Goal: Information Seeking & Learning: Check status

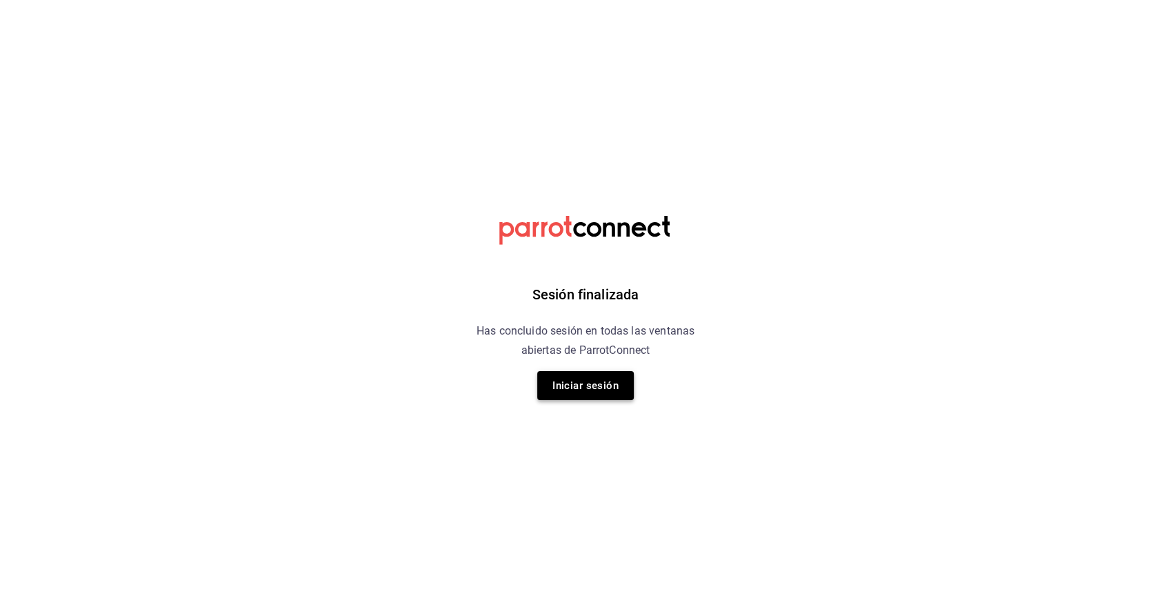
drag, startPoint x: 538, startPoint y: 386, endPoint x: 549, endPoint y: 386, distance: 11.0
click at [549, 386] on button "Iniciar sesión" at bounding box center [585, 385] width 97 height 29
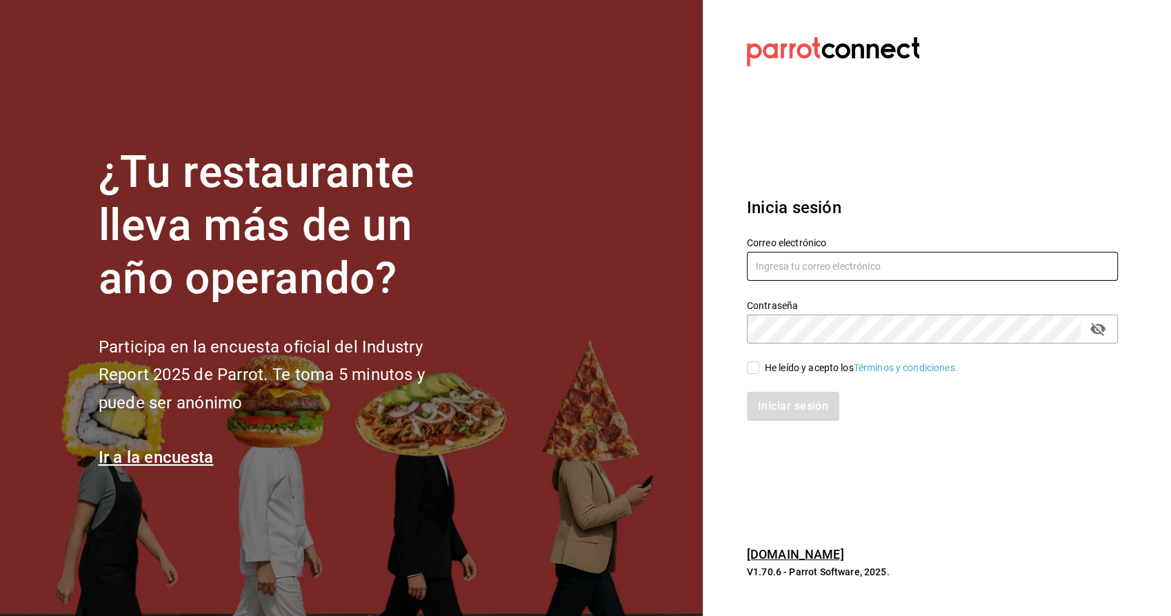
type input "[PERSON_NAME][EMAIL_ADDRESS][PERSON_NAME][DOMAIN_NAME]"
click at [757, 369] on input "He leído y acepto los Términos y condiciones." at bounding box center [753, 367] width 12 height 12
checkbox input "true"
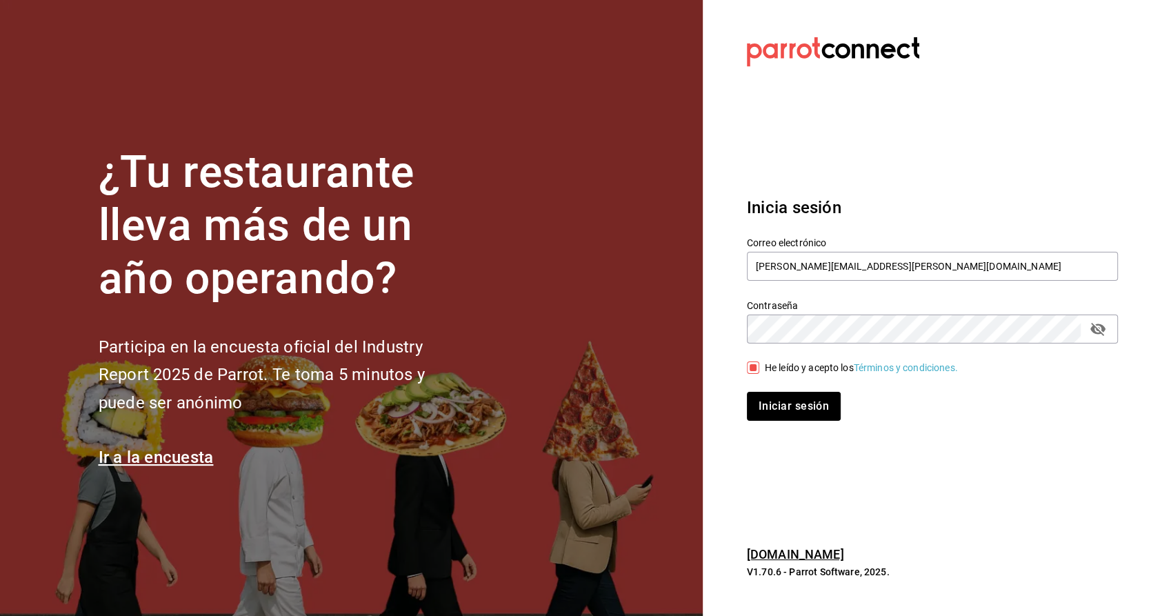
click at [801, 416] on button "Iniciar sesión" at bounding box center [794, 406] width 94 height 29
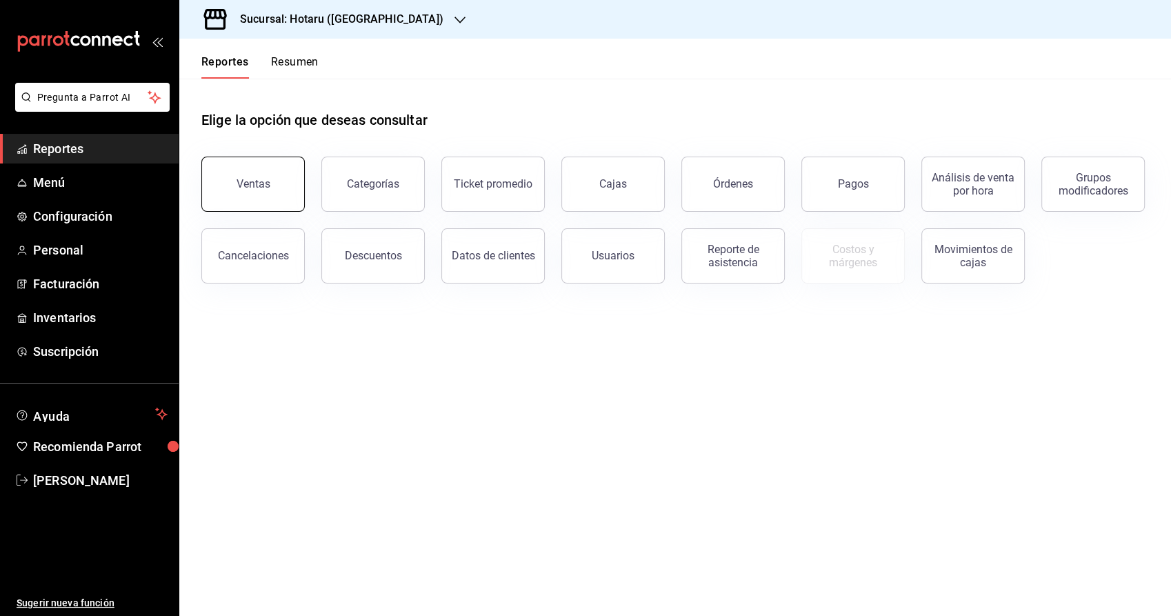
click at [244, 201] on button "Ventas" at bounding box center [252, 184] width 103 height 55
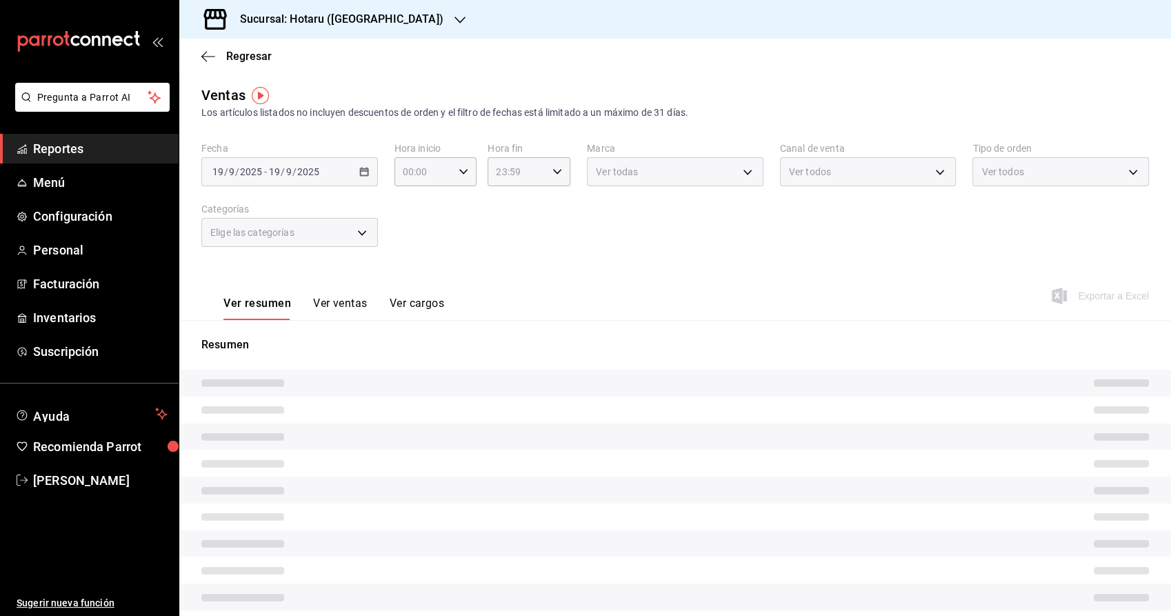
click at [392, 12] on div "Sucursal: Hotaru ([GEOGRAPHIC_DATA])" at bounding box center [330, 19] width 281 height 39
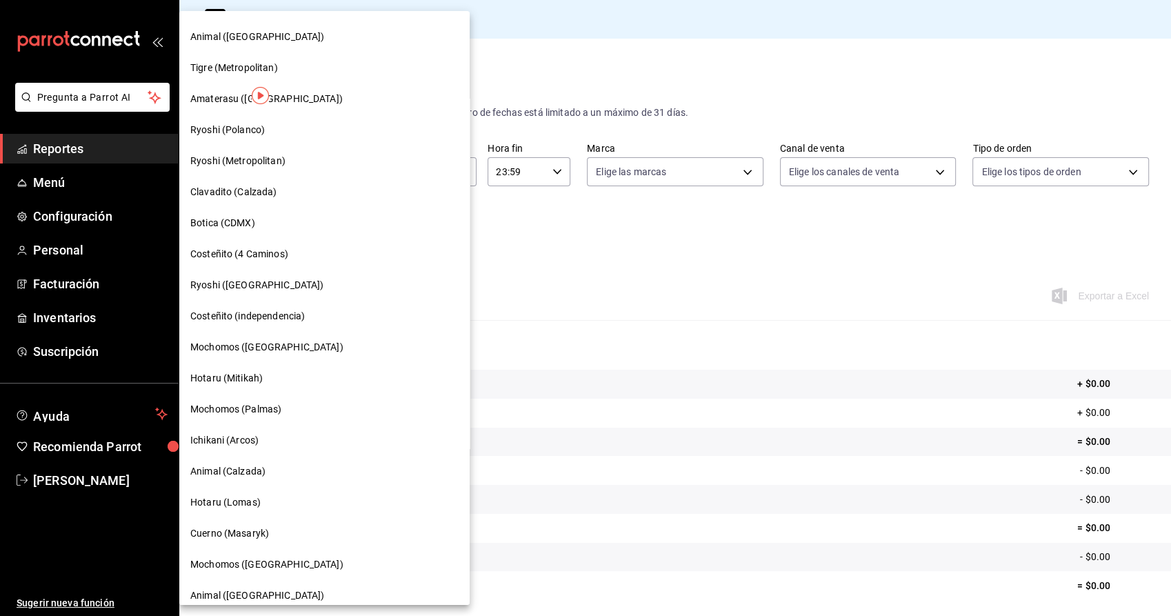
scroll to position [12, 0]
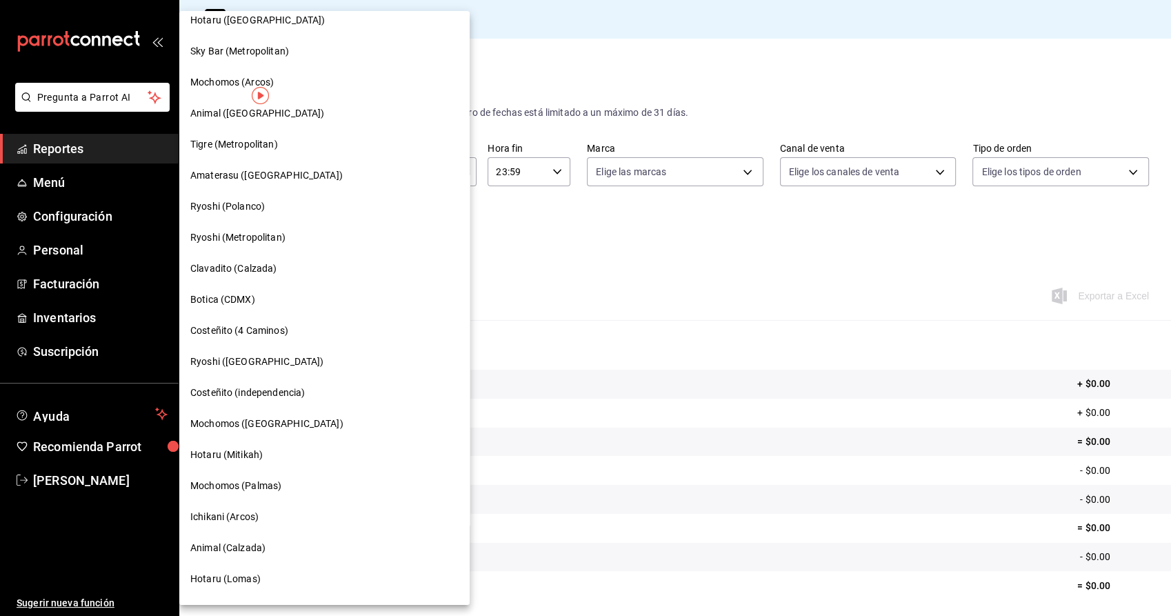
click at [216, 77] on span "Mochomos (Arcos)" at bounding box center [231, 82] width 83 height 14
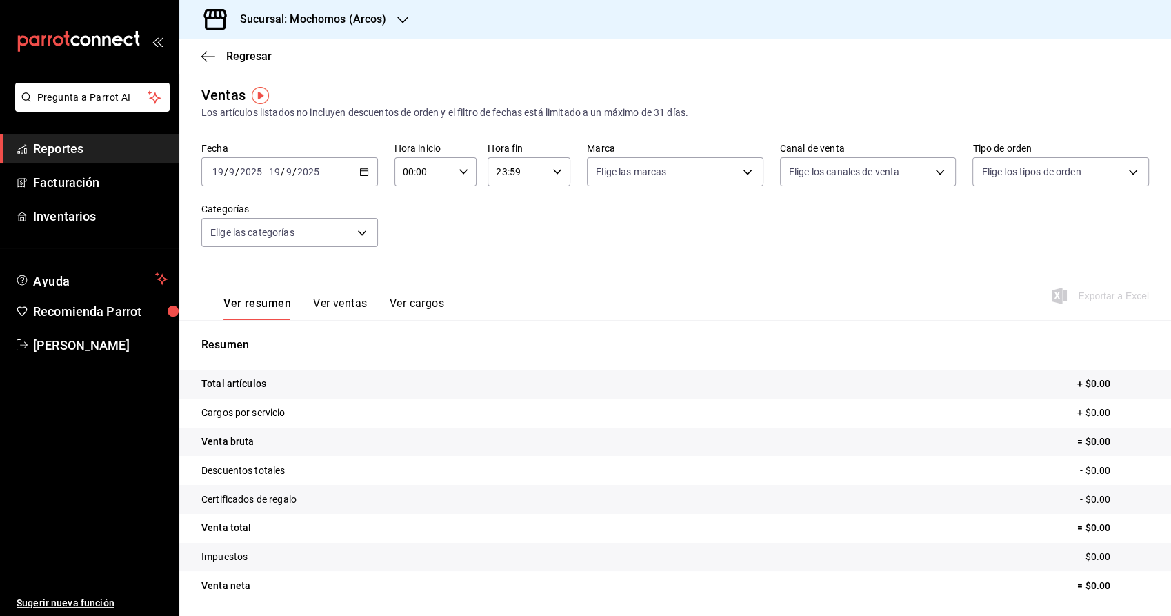
click at [368, 172] on div "[DATE] [DATE] - [DATE] [DATE]" at bounding box center [289, 171] width 177 height 29
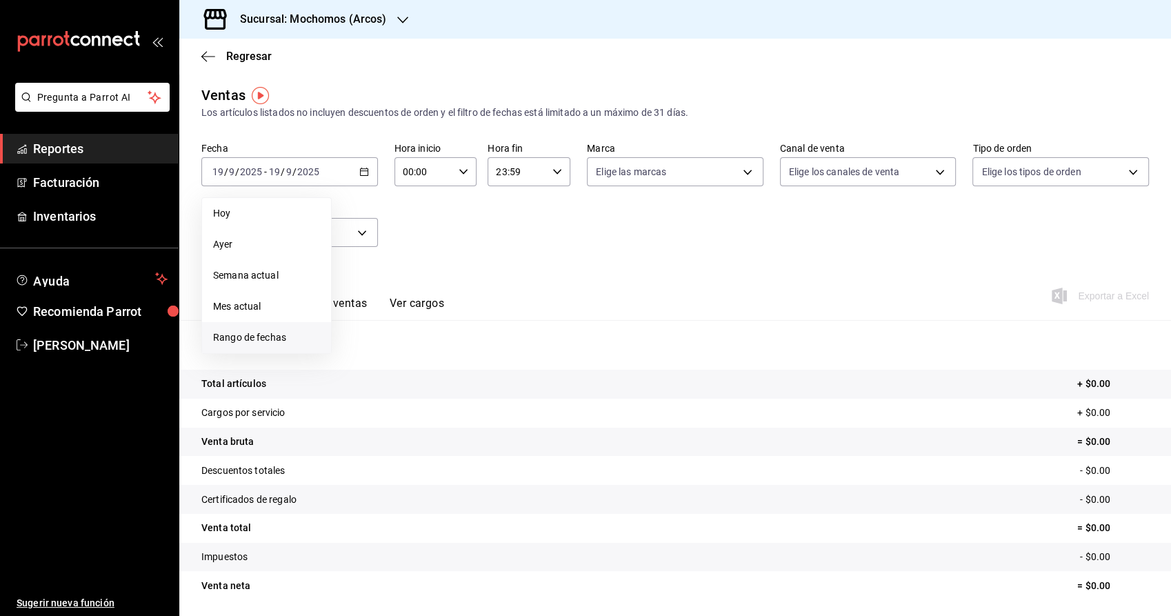
click at [247, 338] on span "Rango de fechas" at bounding box center [266, 337] width 107 height 14
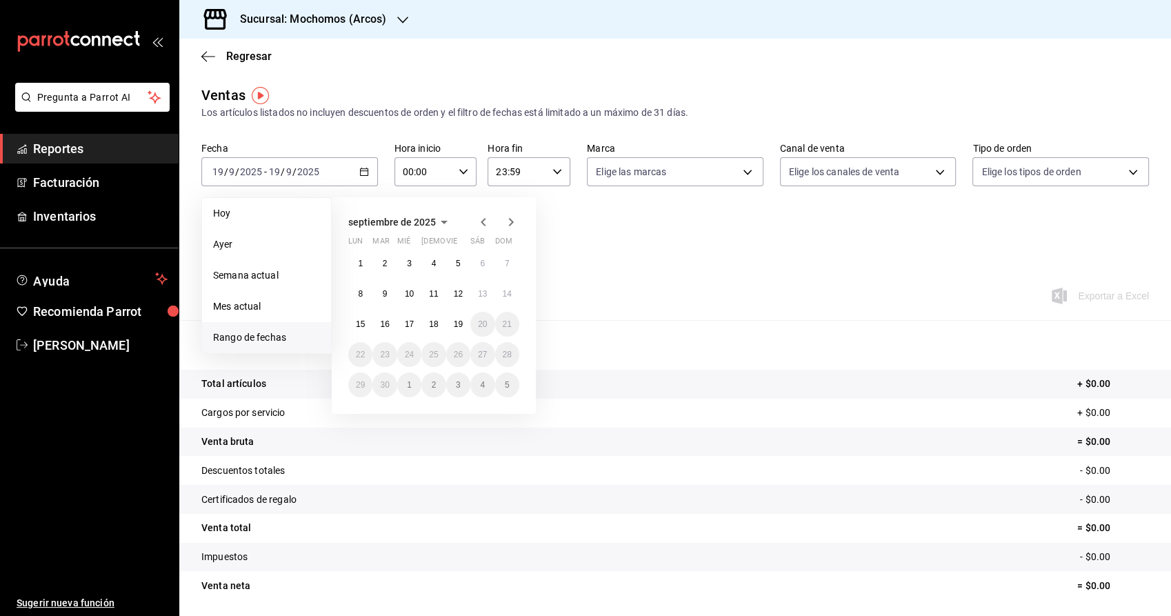
click at [484, 220] on icon "button" at bounding box center [483, 222] width 5 height 8
click at [439, 381] on button "28" at bounding box center [434, 385] width 24 height 25
click at [437, 386] on abbr "28" at bounding box center [433, 385] width 9 height 10
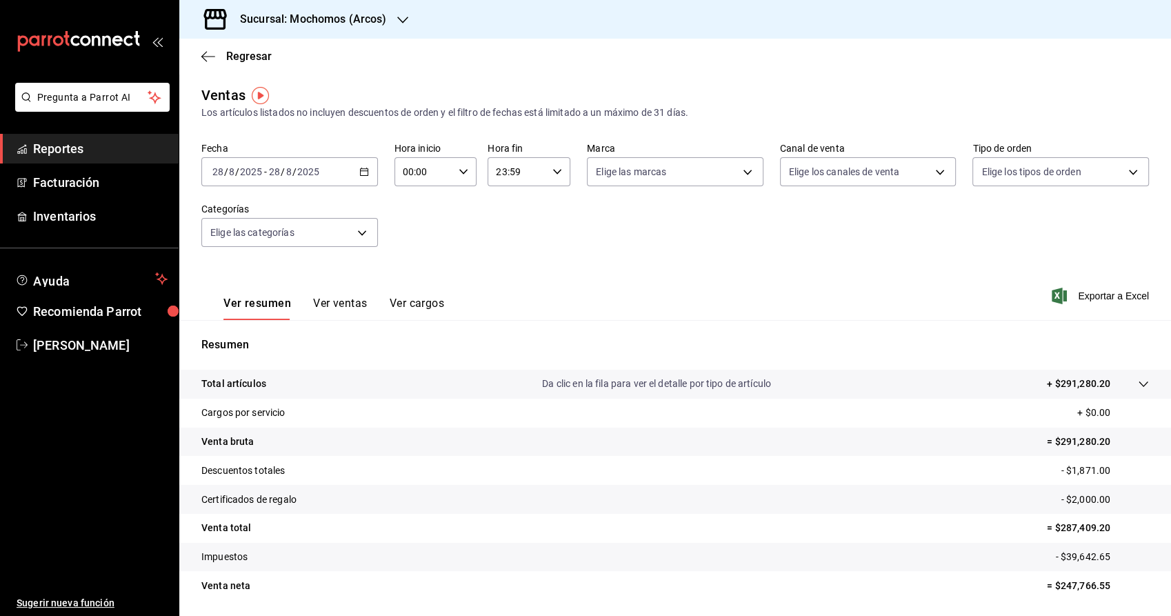
click at [402, 179] on input "00:00" at bounding box center [424, 172] width 59 height 28
click at [419, 215] on span "21" at bounding box center [412, 218] width 19 height 11
type input "21:00"
click at [348, 301] on div at bounding box center [585, 308] width 1171 height 616
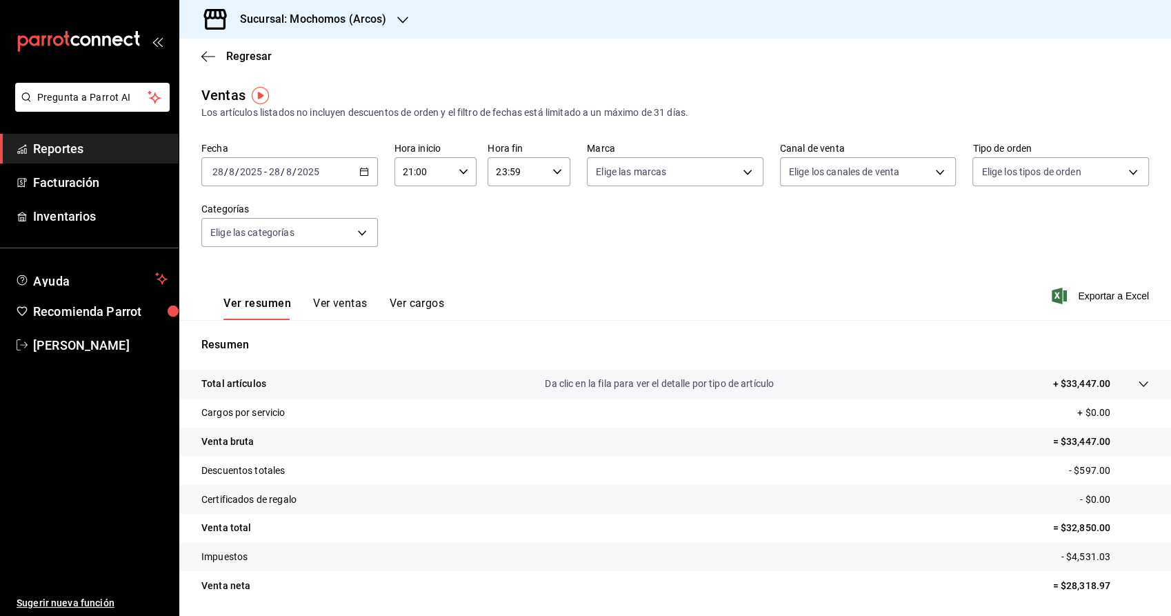
click at [353, 306] on button "Ver ventas" at bounding box center [340, 308] width 54 height 23
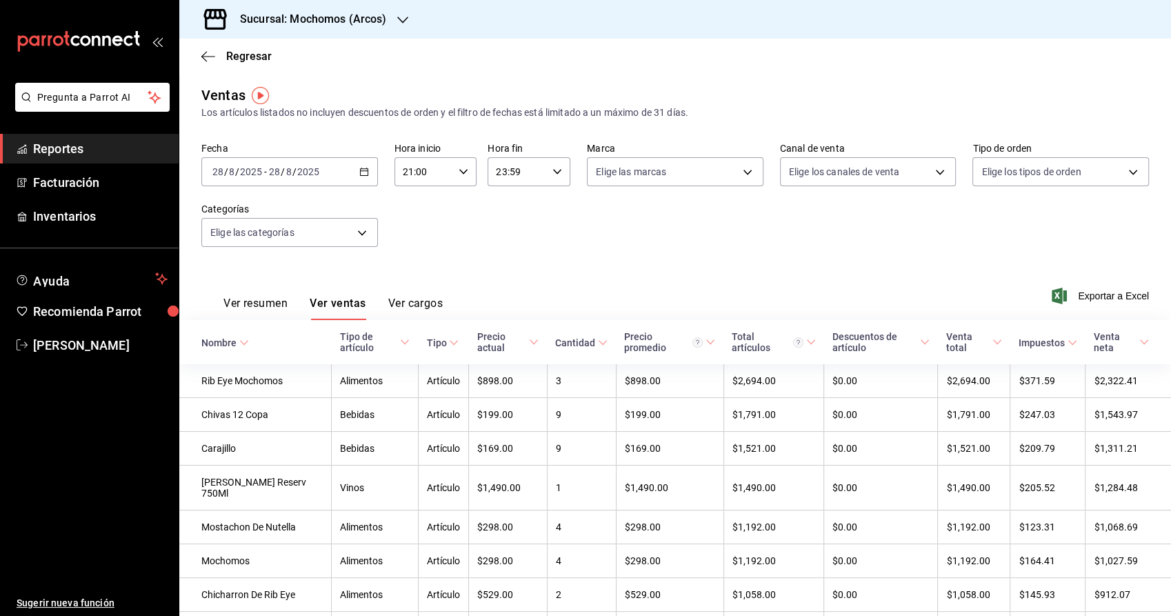
click at [408, 299] on button "Ver cargos" at bounding box center [415, 308] width 55 height 23
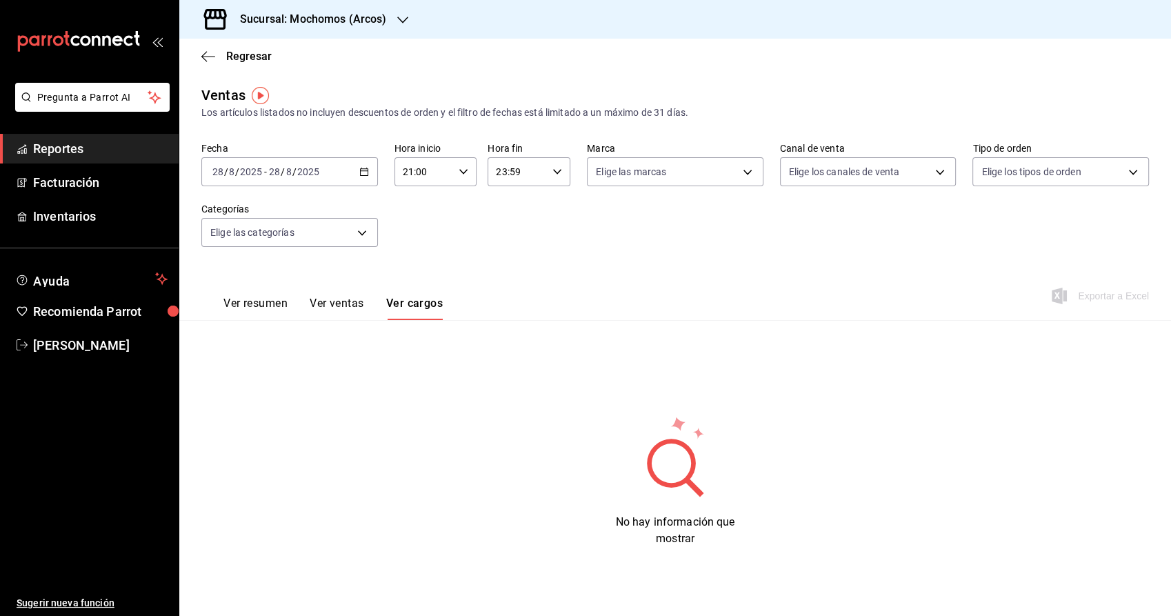
click at [248, 300] on button "Ver resumen" at bounding box center [256, 308] width 64 height 23
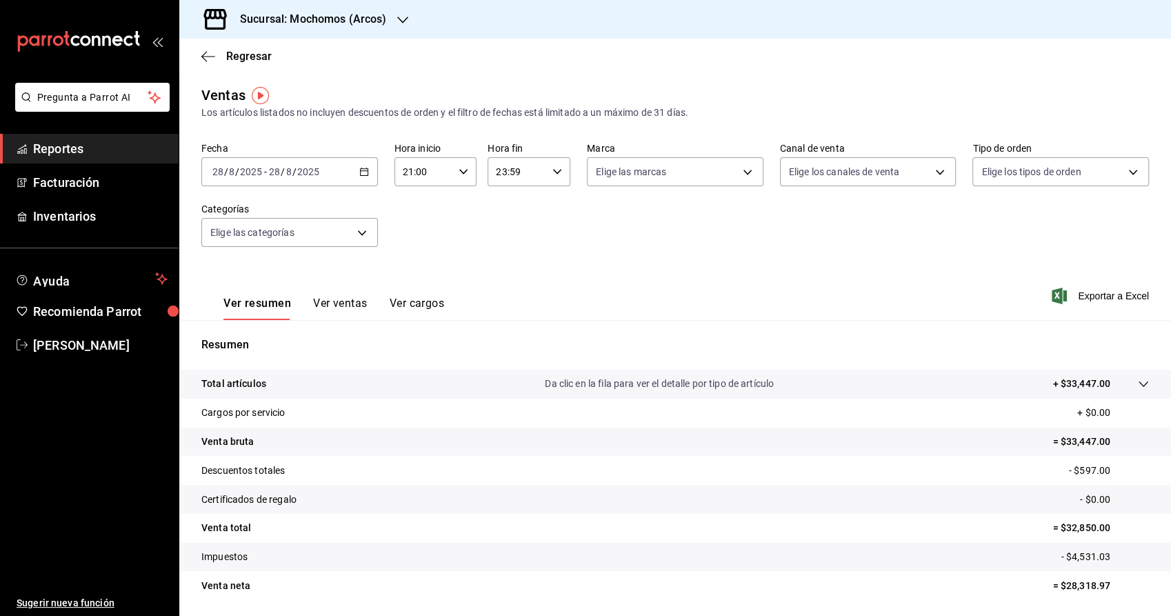
click at [94, 148] on span "Reportes" at bounding box center [100, 148] width 135 height 19
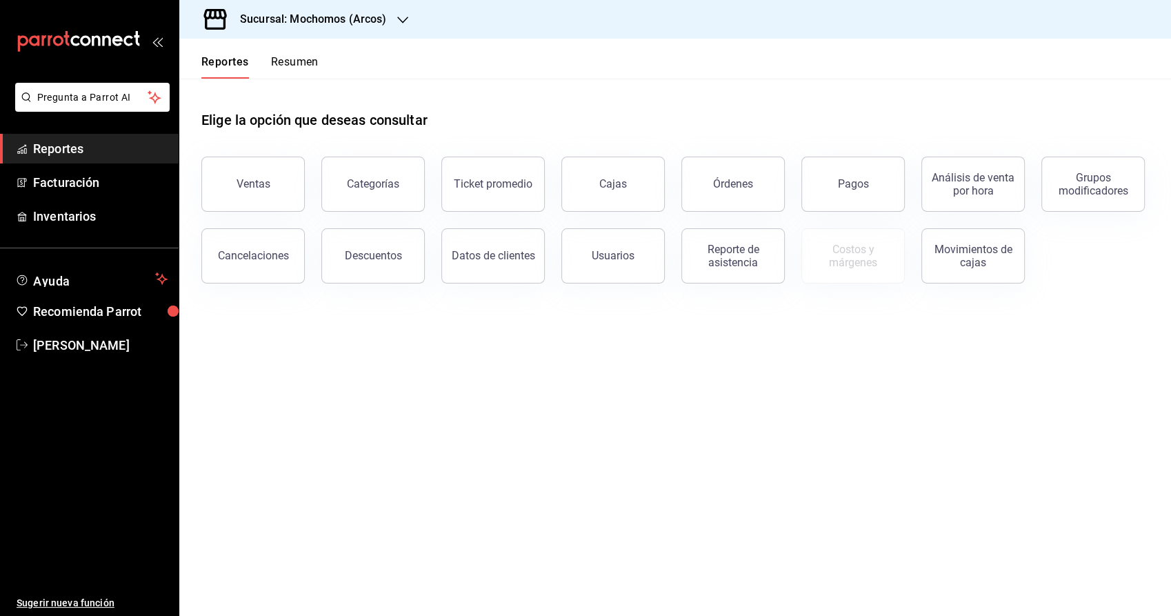
click at [711, 186] on button "Órdenes" at bounding box center [733, 184] width 103 height 55
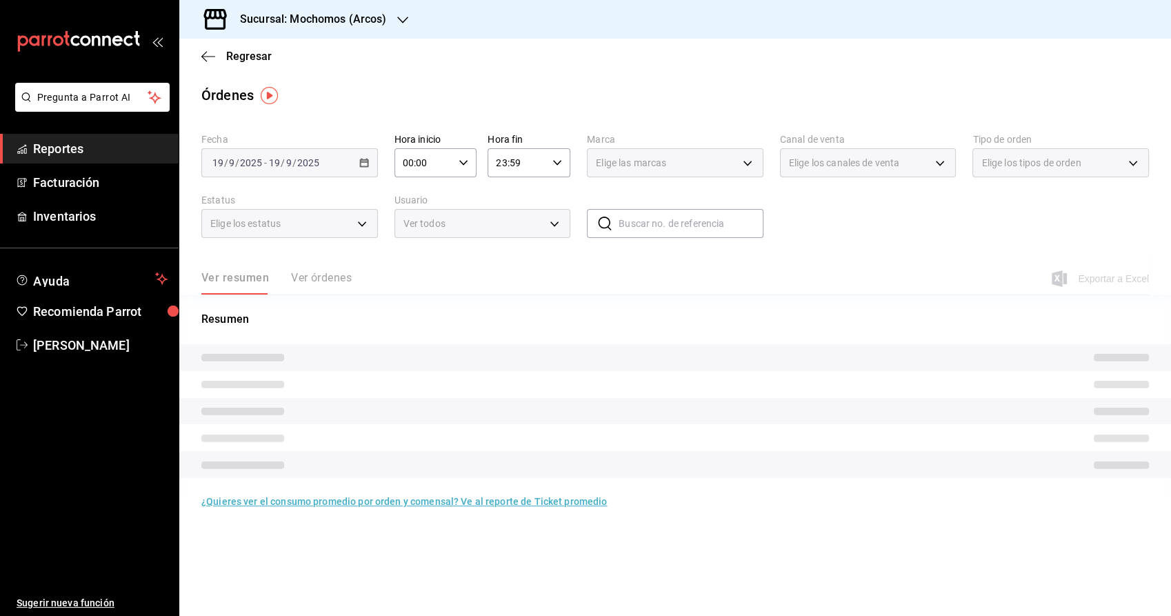
click at [364, 168] on div "[DATE] [DATE] - [DATE] [DATE]" at bounding box center [289, 162] width 177 height 29
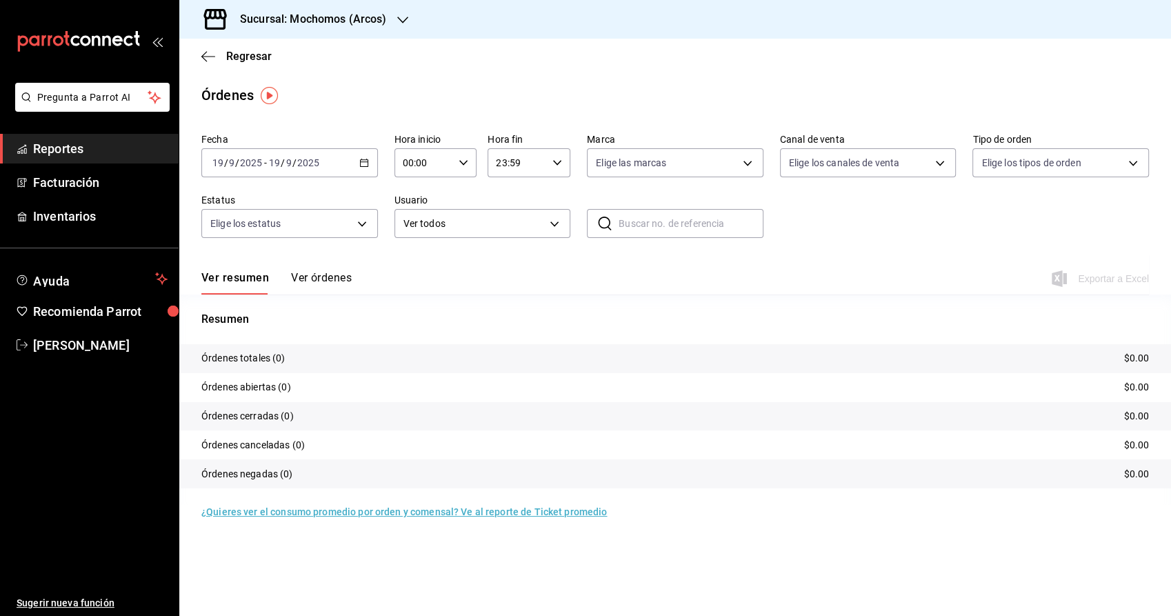
click at [361, 170] on div "[DATE] [DATE] - [DATE] [DATE]" at bounding box center [289, 162] width 177 height 29
click at [271, 361] on span "Rango de fechas" at bounding box center [266, 360] width 107 height 14
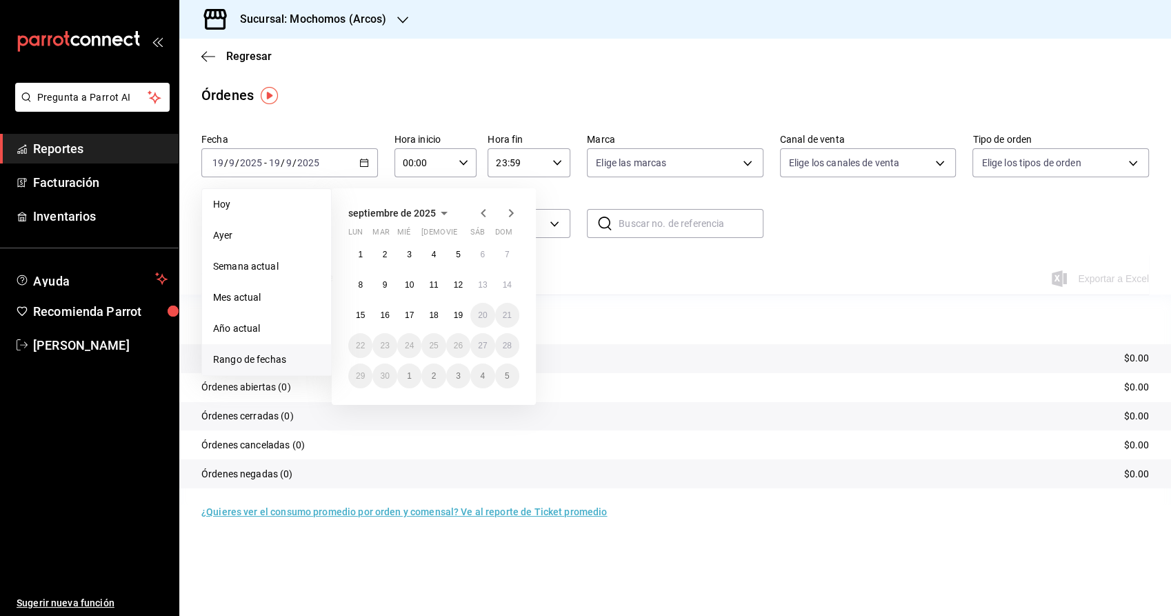
click at [489, 212] on icon "button" at bounding box center [483, 213] width 17 height 17
click at [437, 378] on abbr "28" at bounding box center [433, 376] width 9 height 10
click at [435, 375] on abbr "28" at bounding box center [433, 376] width 9 height 10
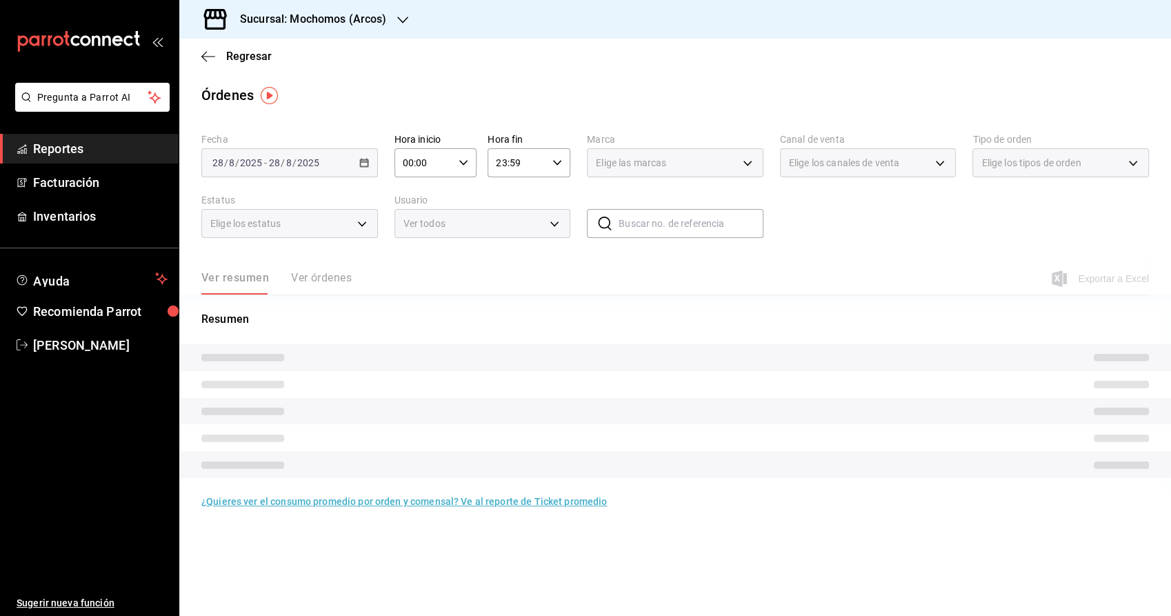
click at [402, 164] on input "00:00" at bounding box center [424, 163] width 59 height 28
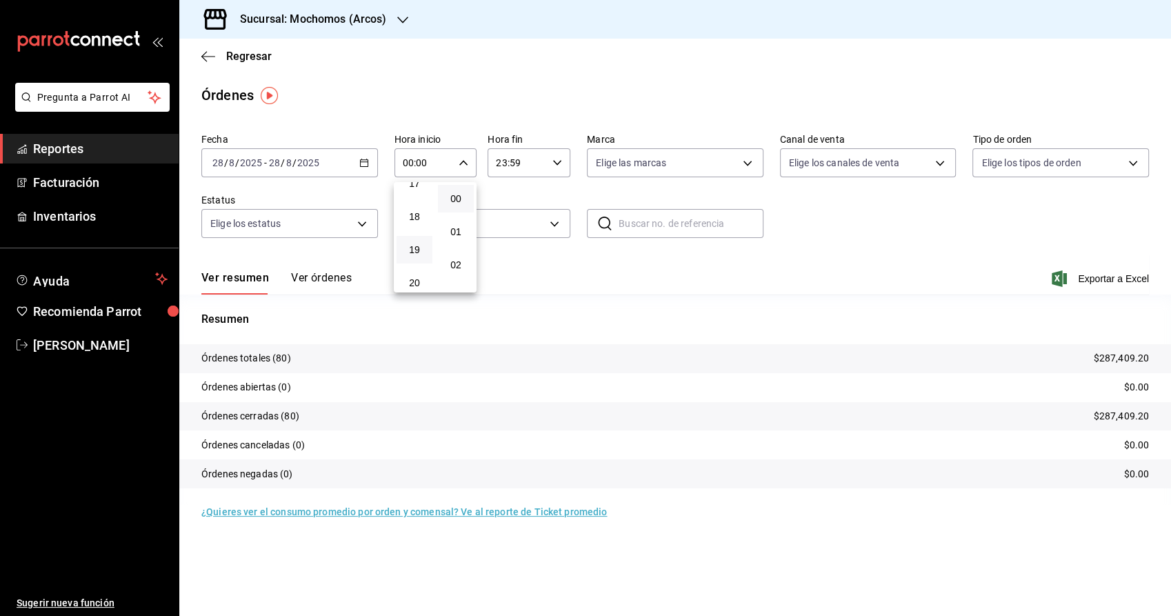
scroll to position [613, 0]
click at [414, 243] on span "20" at bounding box center [414, 248] width 19 height 11
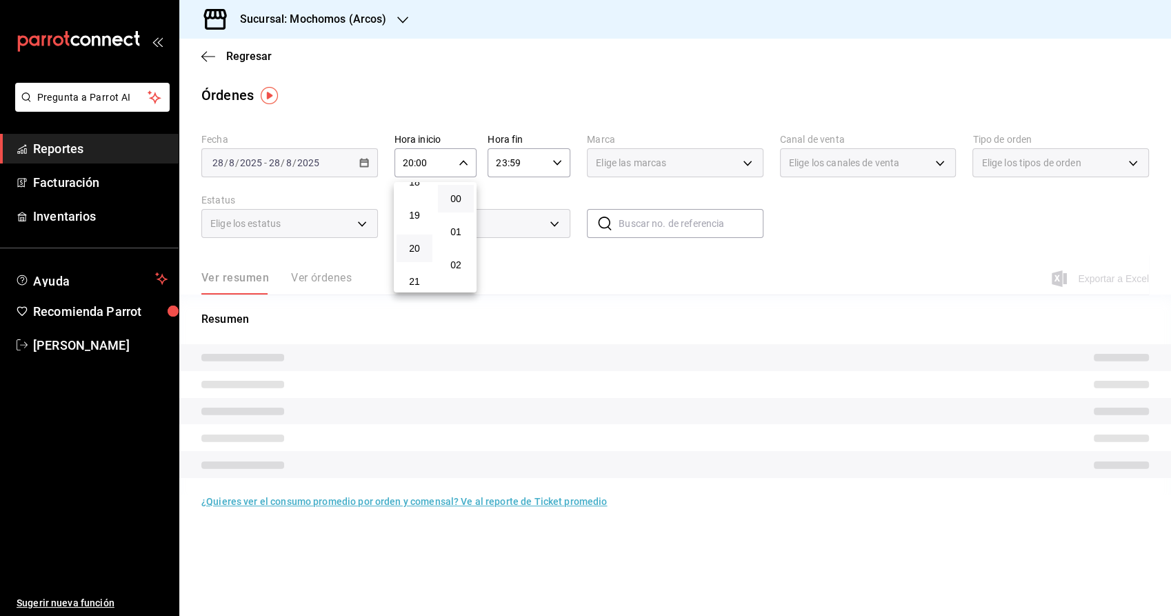
click at [918, 243] on div at bounding box center [585, 308] width 1171 height 616
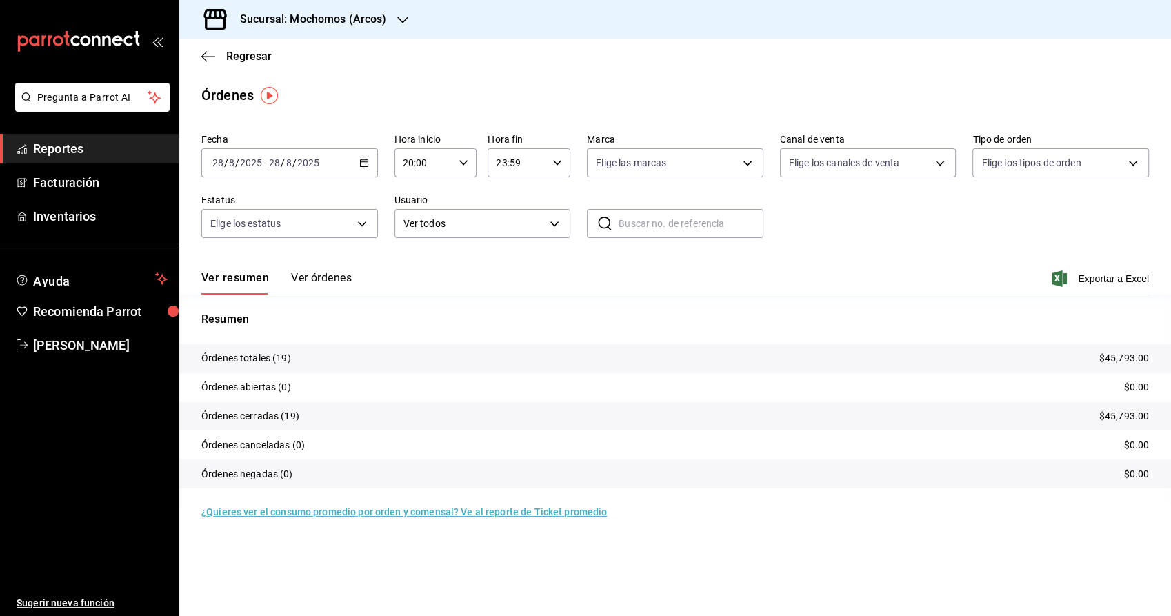
click at [306, 284] on button "Ver órdenes" at bounding box center [321, 282] width 61 height 23
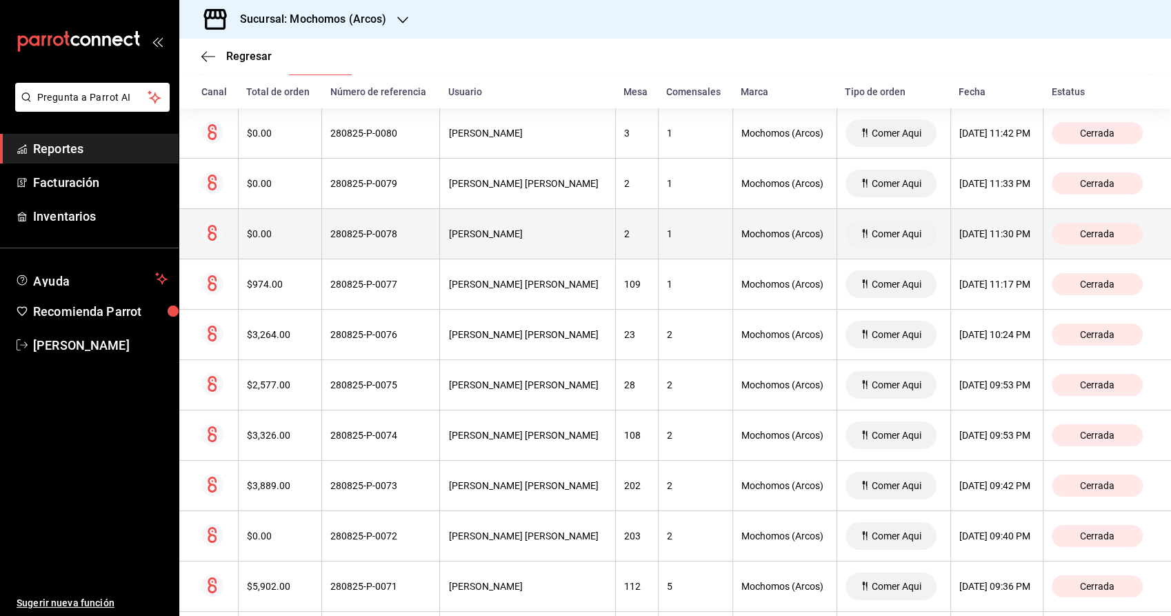
scroll to position [255, 0]
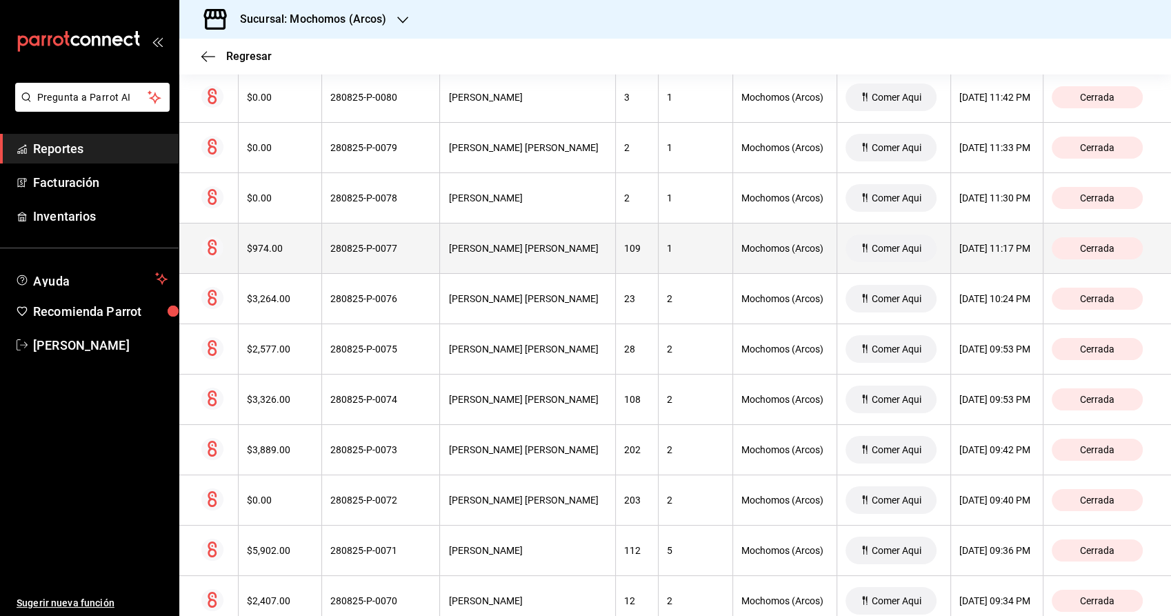
click at [413, 251] on div "280825-P-0077" at bounding box center [380, 248] width 101 height 11
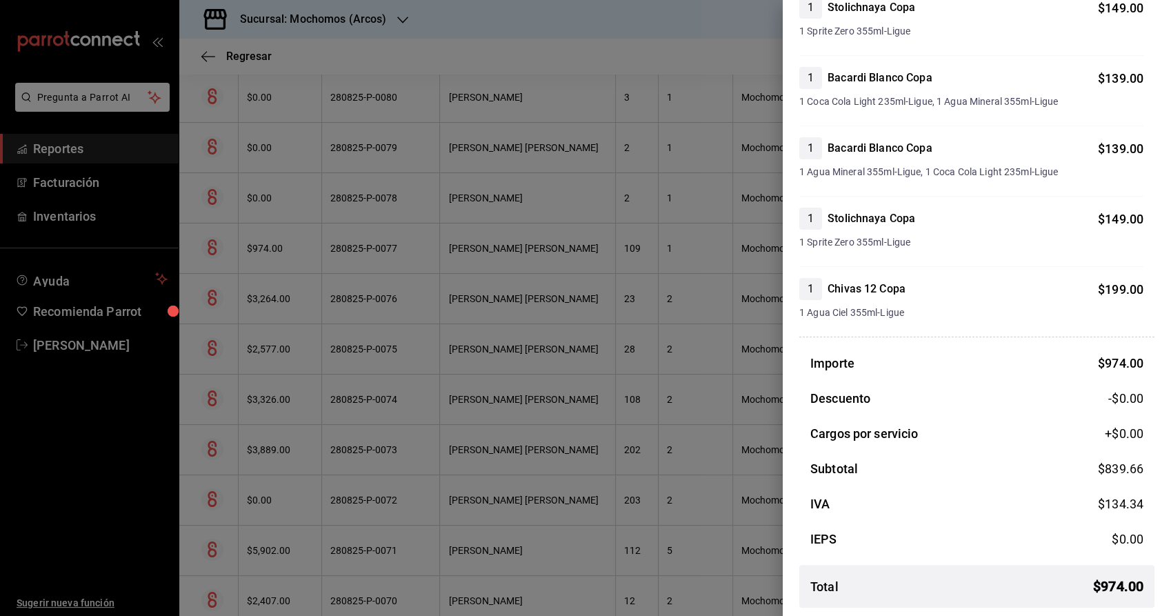
scroll to position [238, 0]
click at [607, 83] on div at bounding box center [585, 308] width 1171 height 616
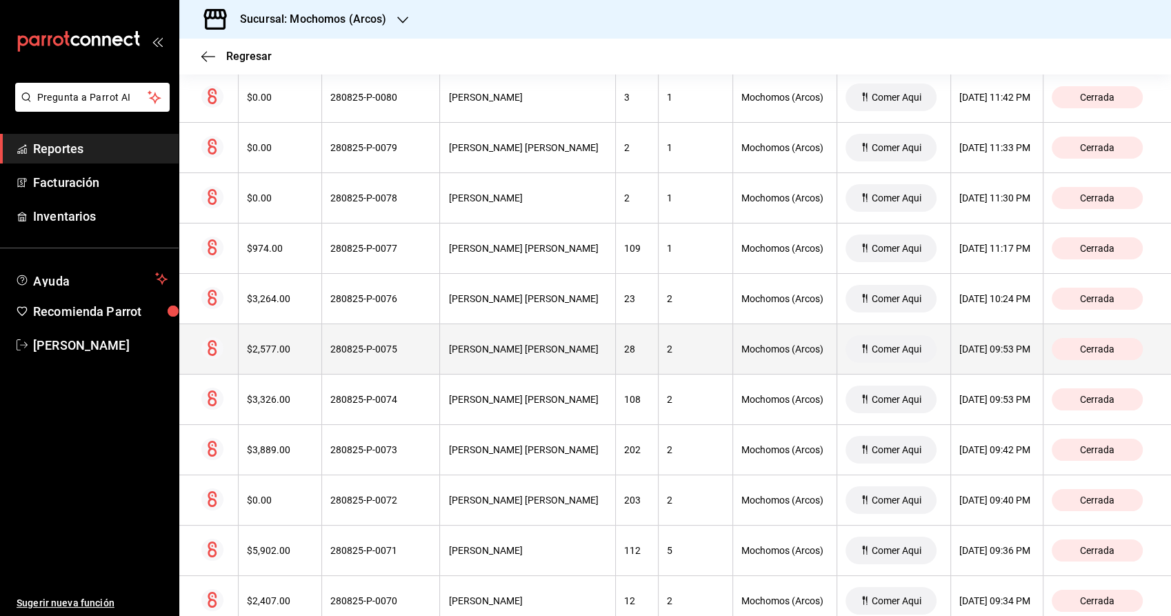
click at [866, 345] on span "Comer Aqui" at bounding box center [896, 349] width 61 height 11
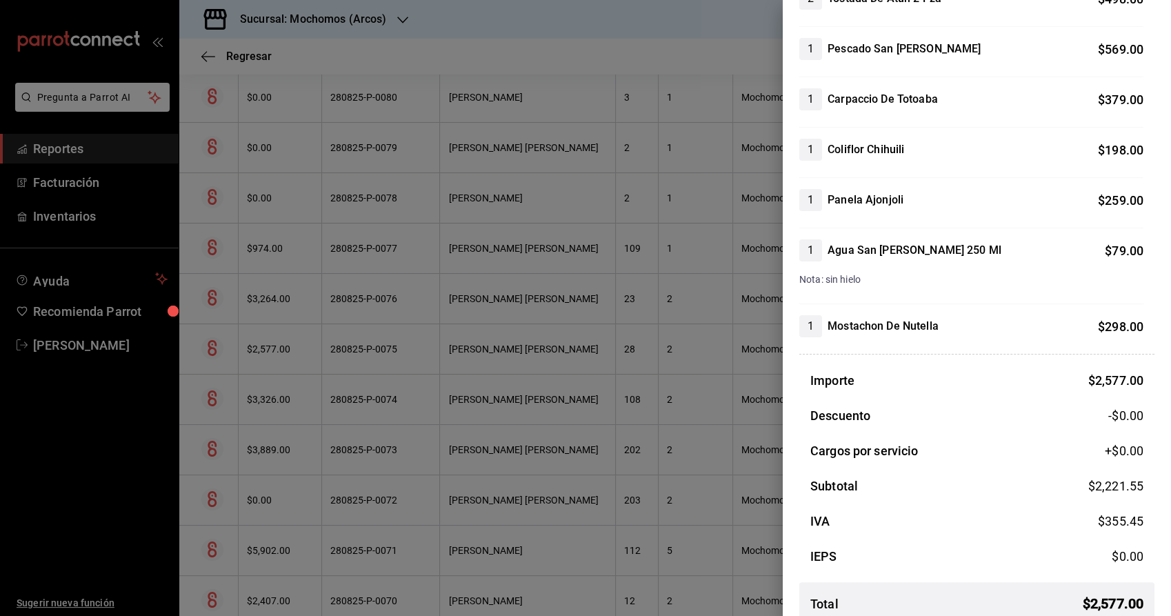
scroll to position [295, 0]
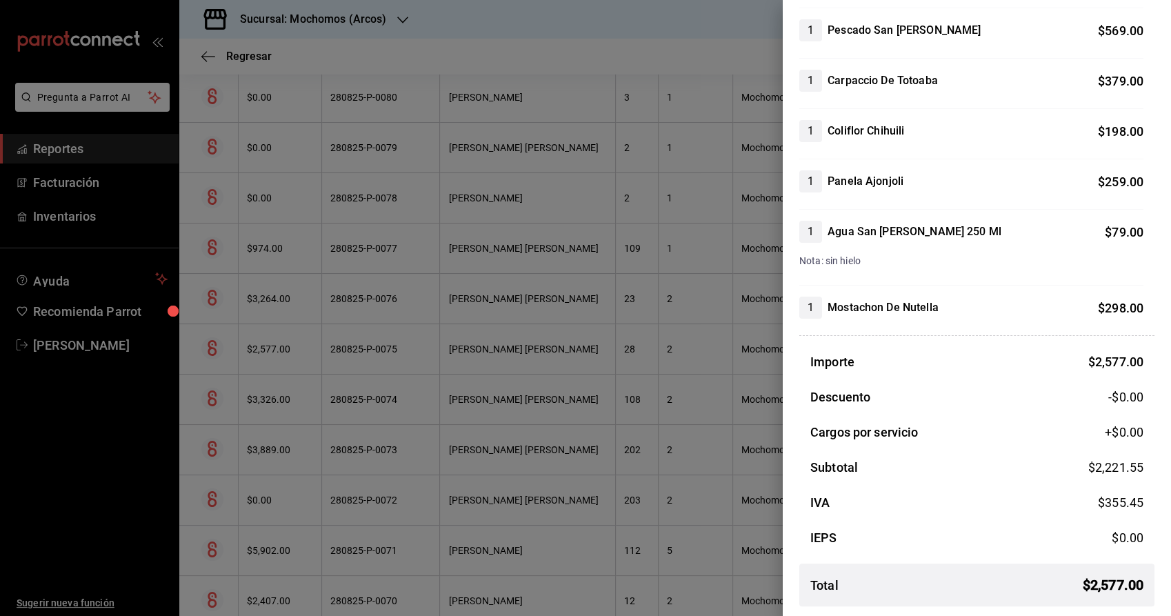
click at [475, 185] on div at bounding box center [585, 308] width 1171 height 616
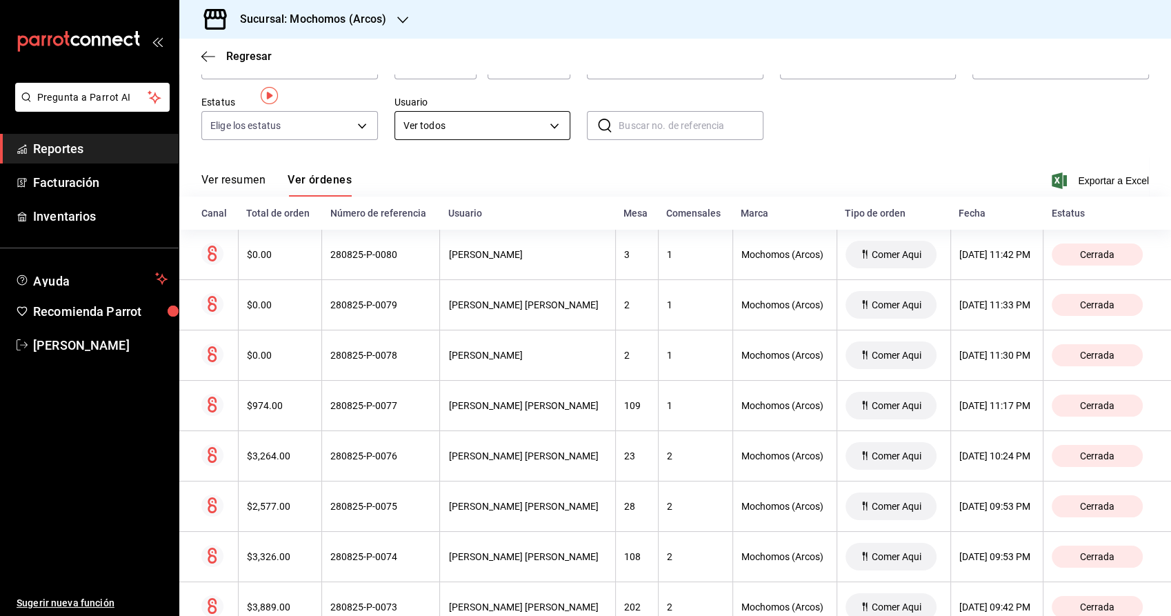
scroll to position [0, 0]
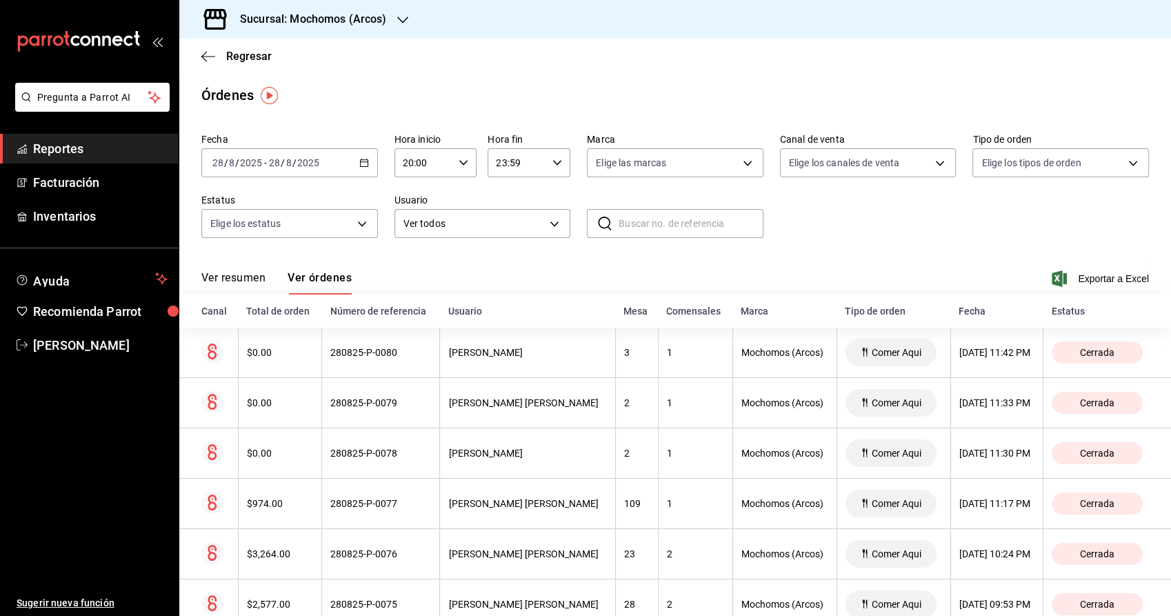
click at [411, 161] on input "20:00" at bounding box center [424, 163] width 59 height 28
click at [408, 205] on span "18" at bounding box center [412, 209] width 19 height 11
click at [711, 242] on div at bounding box center [585, 308] width 1171 height 616
click at [410, 157] on input "18:00" at bounding box center [424, 163] width 59 height 28
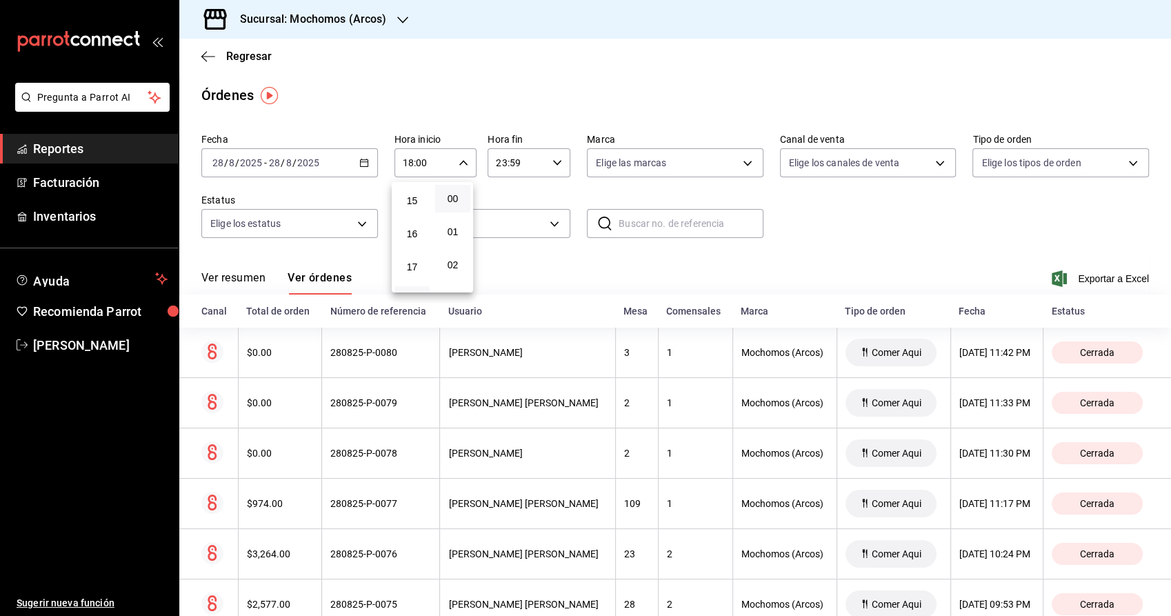
scroll to position [442, 0]
click at [408, 223] on span "14" at bounding box center [412, 220] width 19 height 11
type input "14:00"
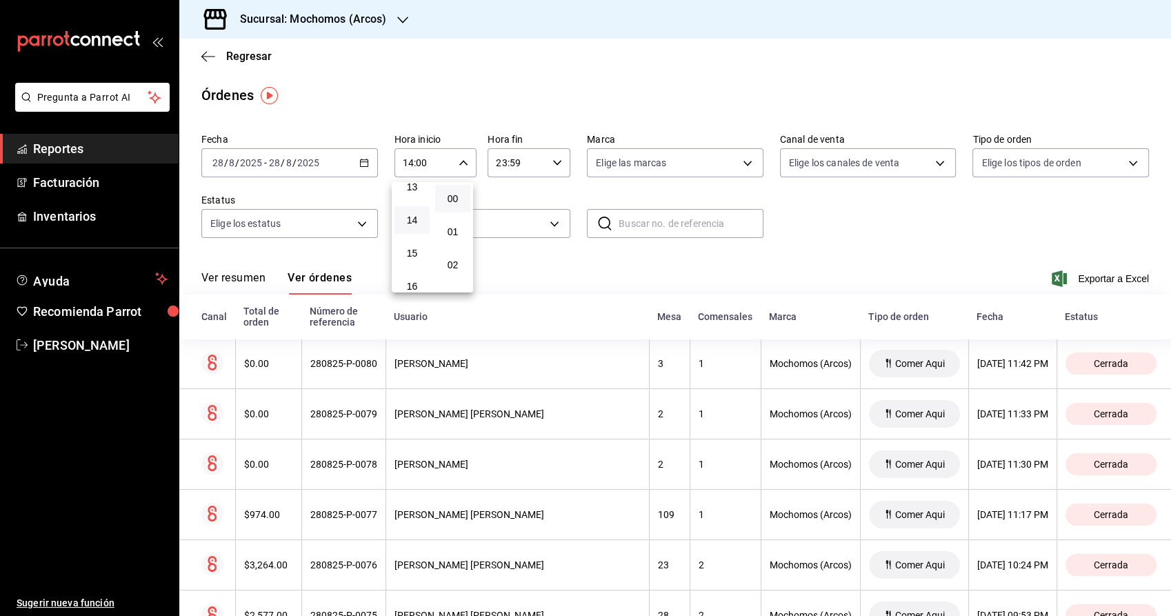
click at [631, 288] on div at bounding box center [585, 308] width 1171 height 616
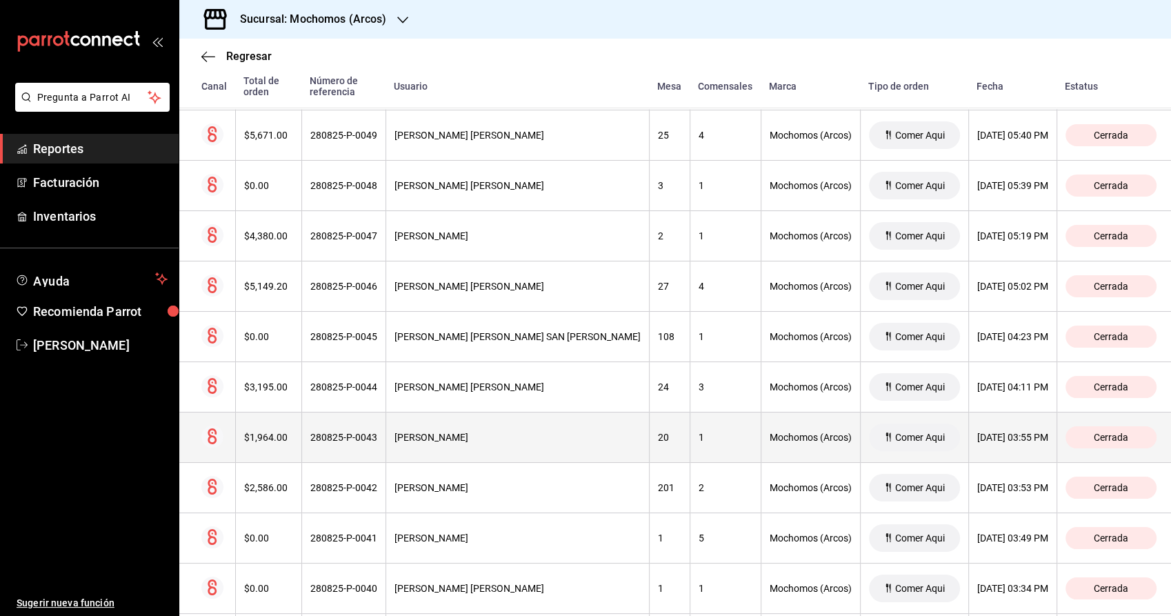
scroll to position [1788, 0]
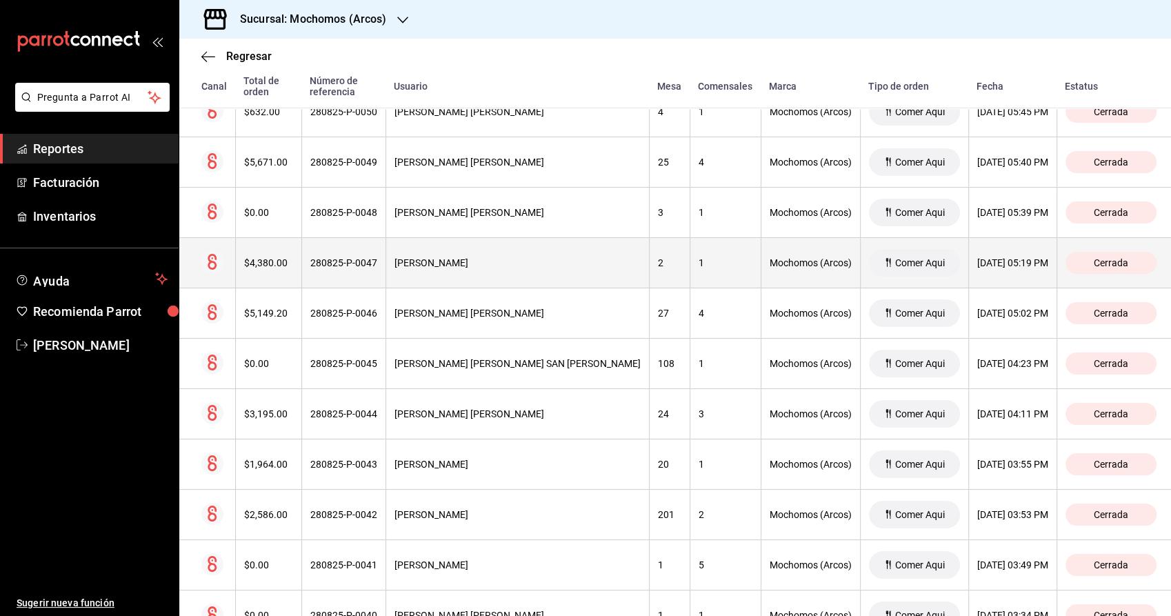
click at [492, 257] on div "[PERSON_NAME]" at bounding box center [518, 262] width 246 height 11
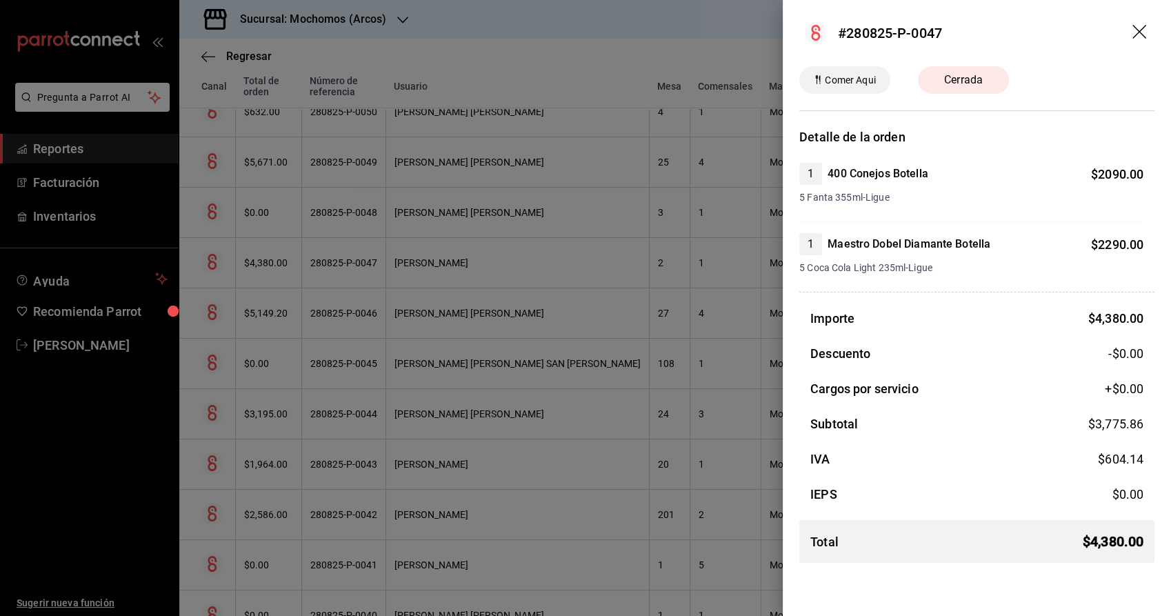
drag, startPoint x: 136, startPoint y: 453, endPoint x: 145, endPoint y: 447, distance: 10.5
click at [136, 453] on div at bounding box center [585, 308] width 1171 height 616
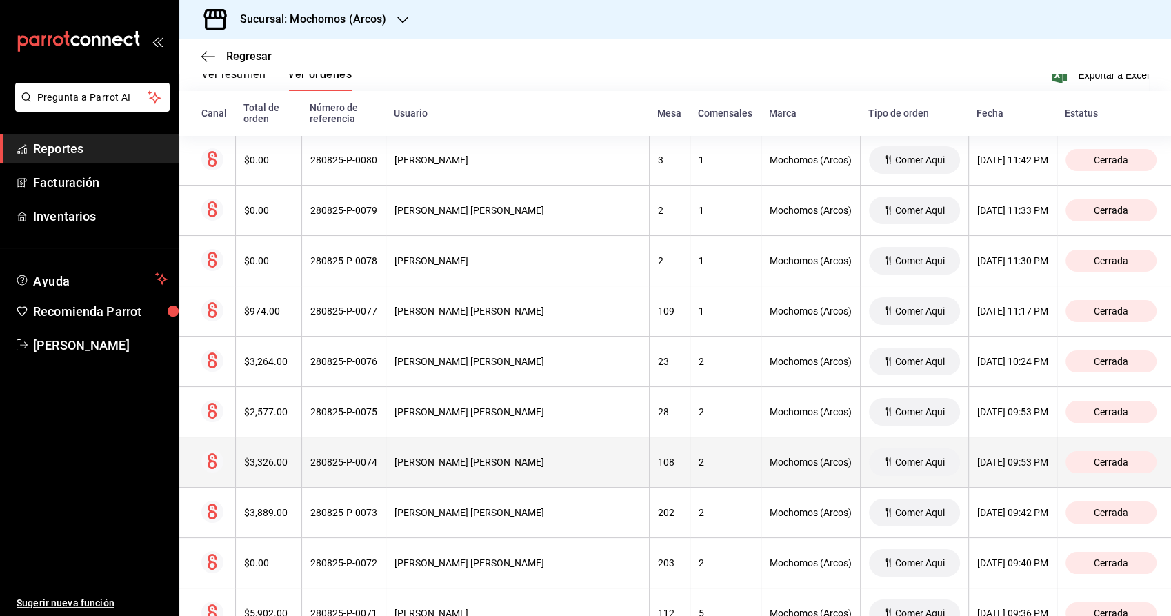
scroll to position [178, 0]
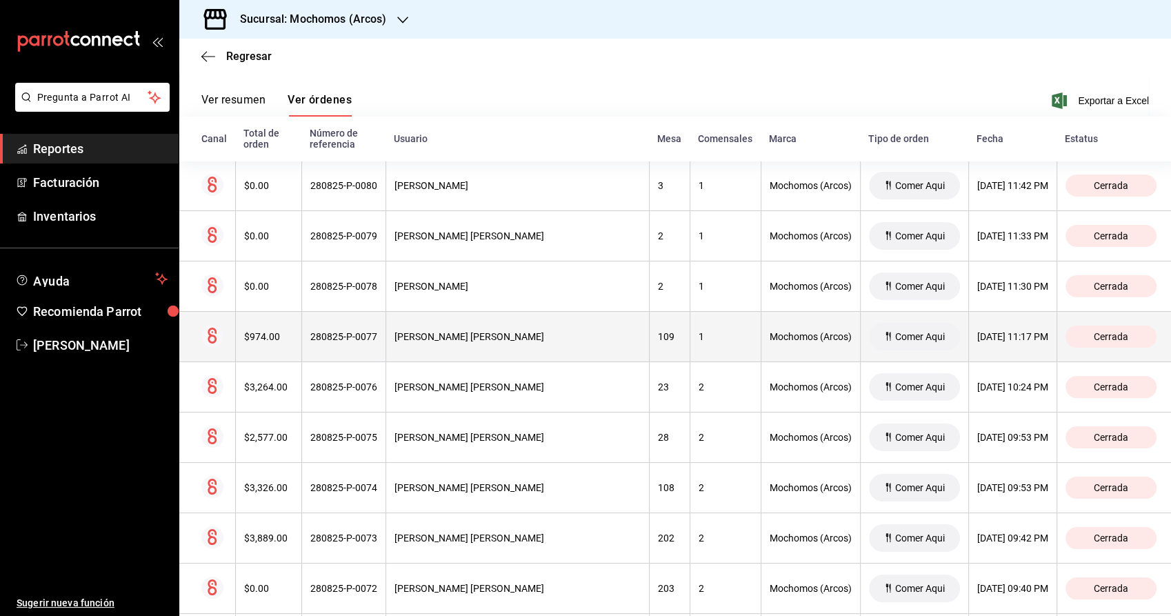
click at [418, 357] on th "[PERSON_NAME] [PERSON_NAME]" at bounding box center [518, 337] width 264 height 50
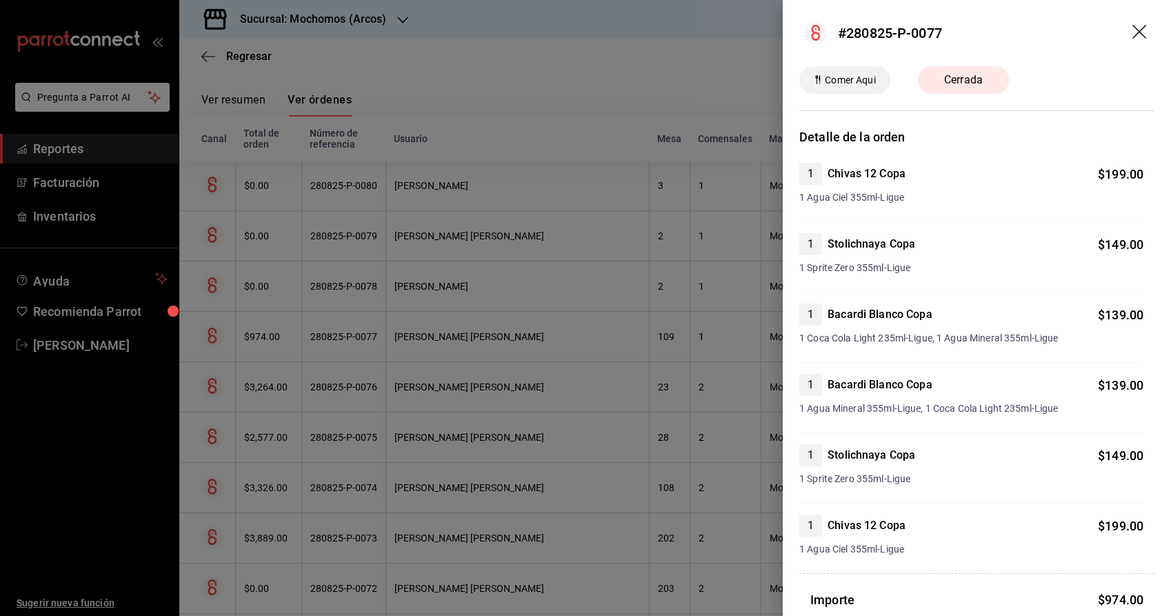
click at [590, 192] on div at bounding box center [585, 308] width 1171 height 616
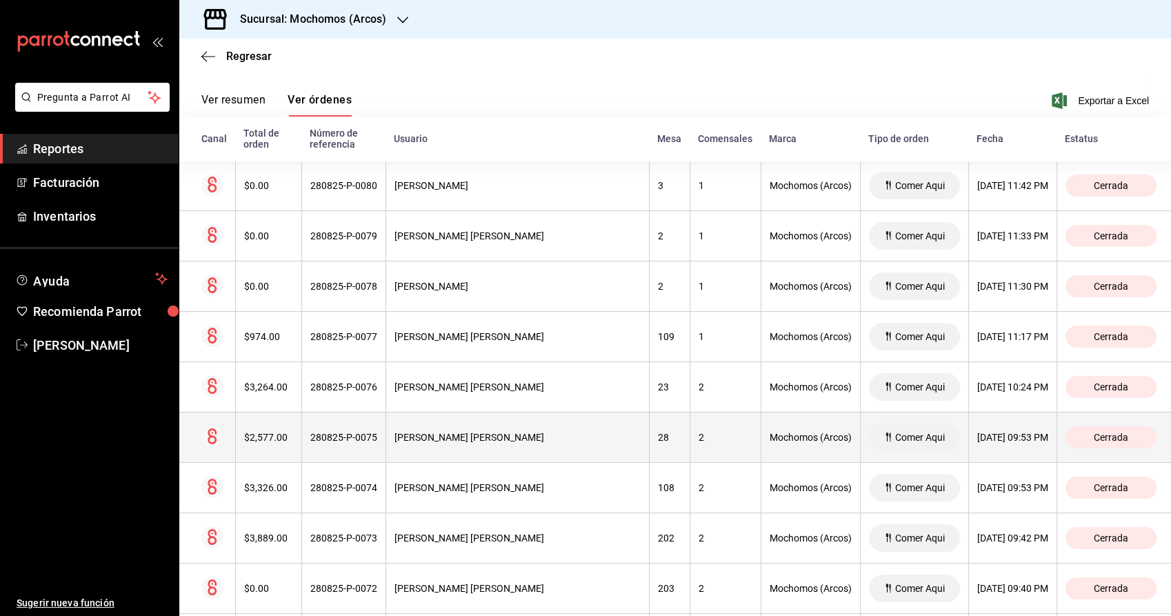
click at [386, 442] on th "280825-P-0075" at bounding box center [343, 438] width 84 height 50
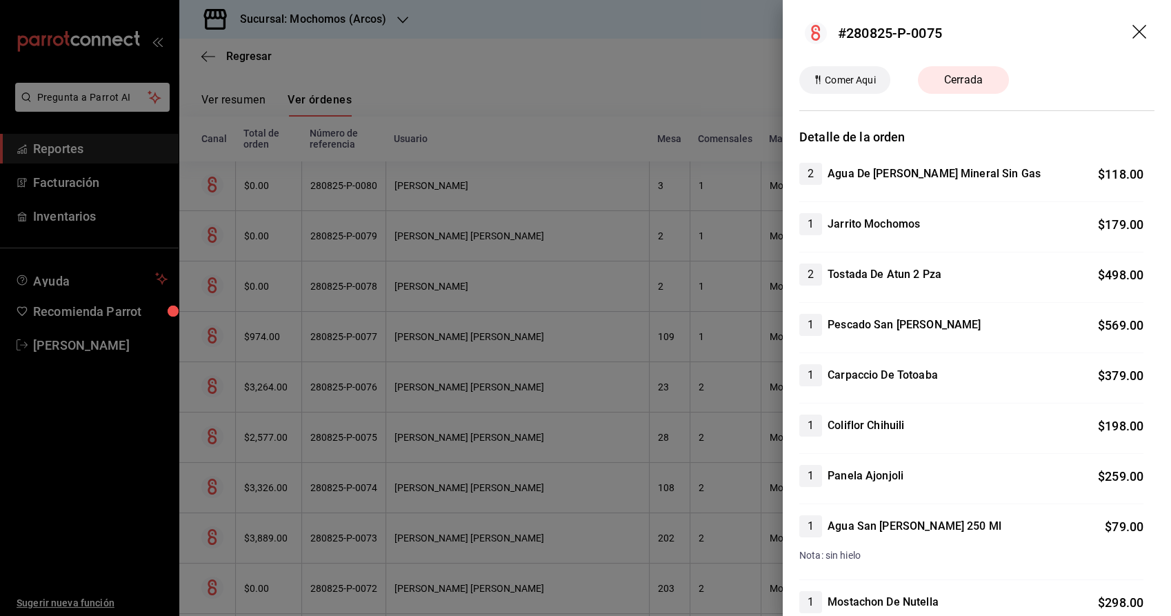
click at [889, 47] on header "#280825-P-0075" at bounding box center [977, 33] width 388 height 66
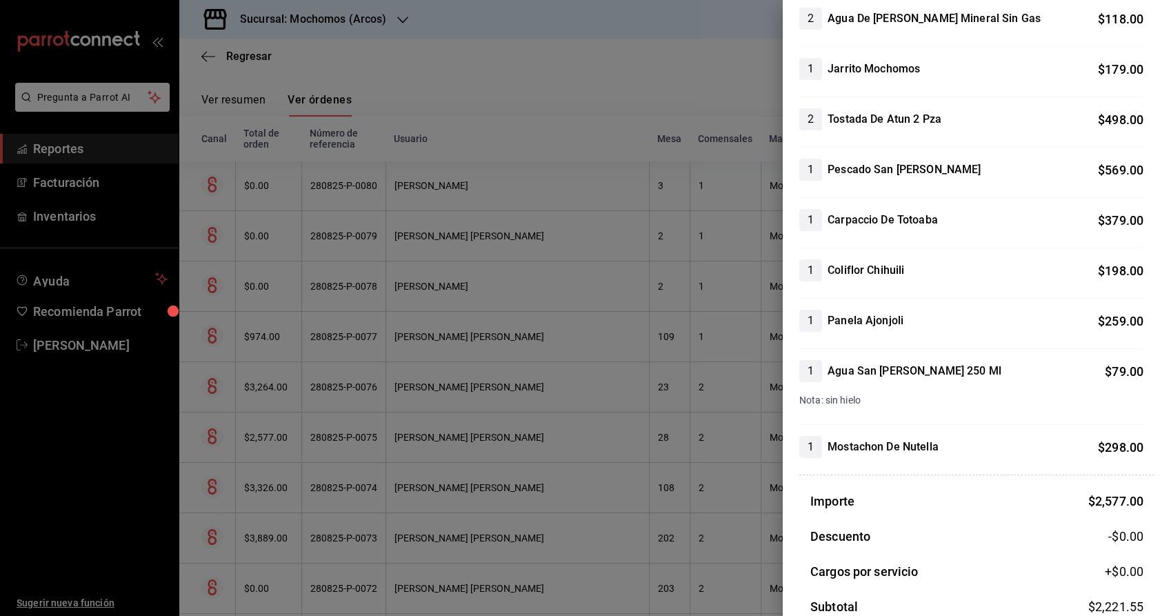
scroll to position [0, 0]
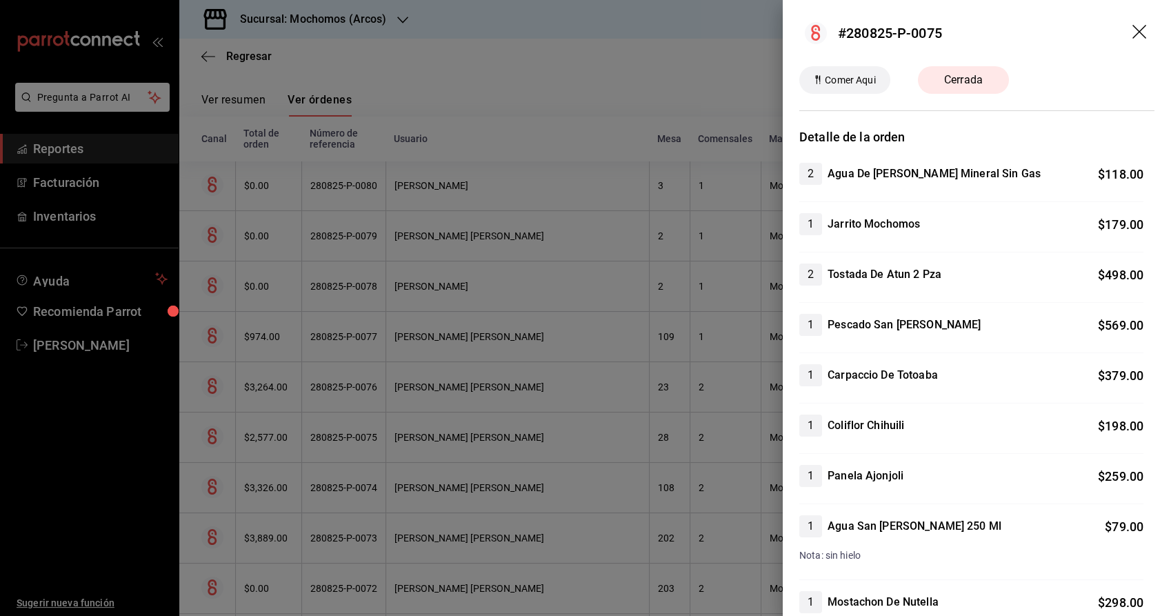
click at [1133, 30] on icon "drag" at bounding box center [1140, 32] width 14 height 14
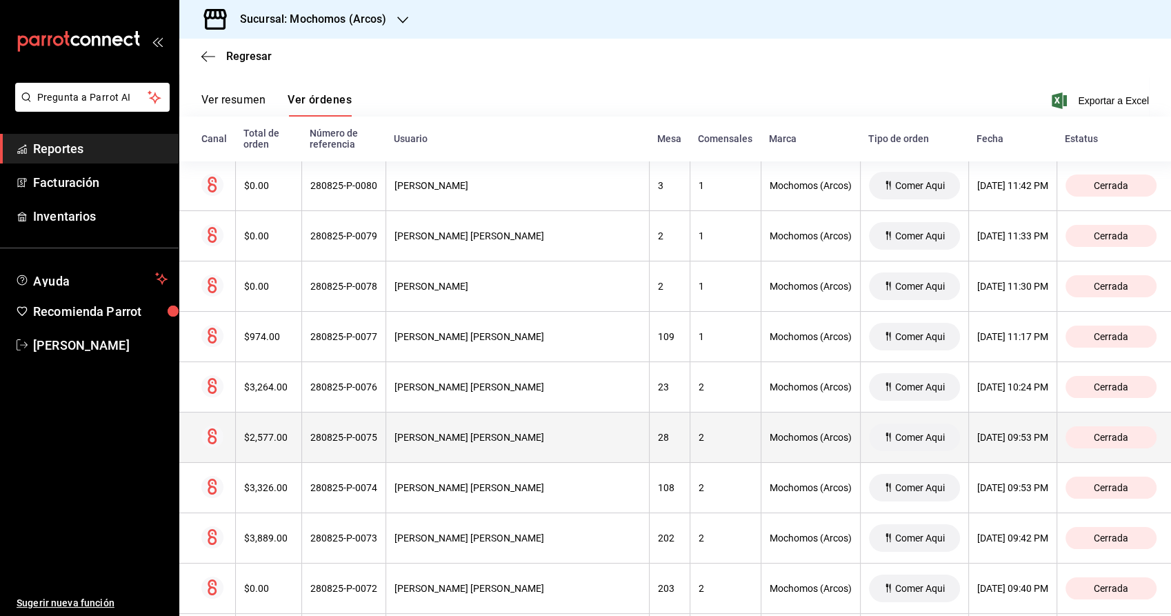
click at [210, 437] on icon at bounding box center [212, 436] width 9 height 16
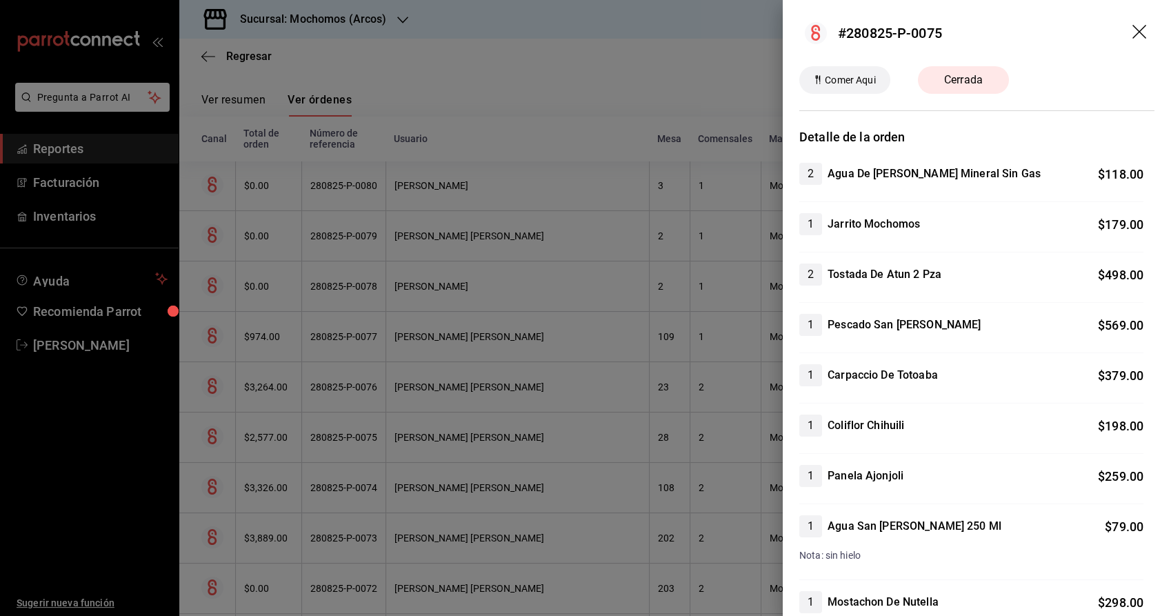
click at [207, 441] on div at bounding box center [585, 308] width 1171 height 616
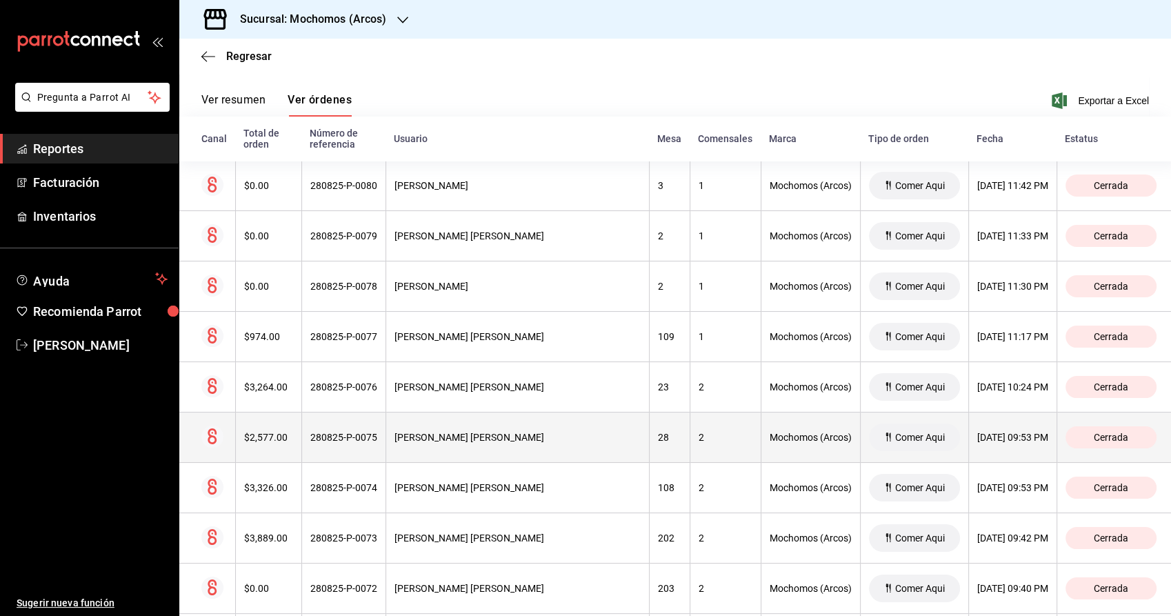
click at [1110, 438] on span "Cerrada" at bounding box center [1112, 437] width 46 height 11
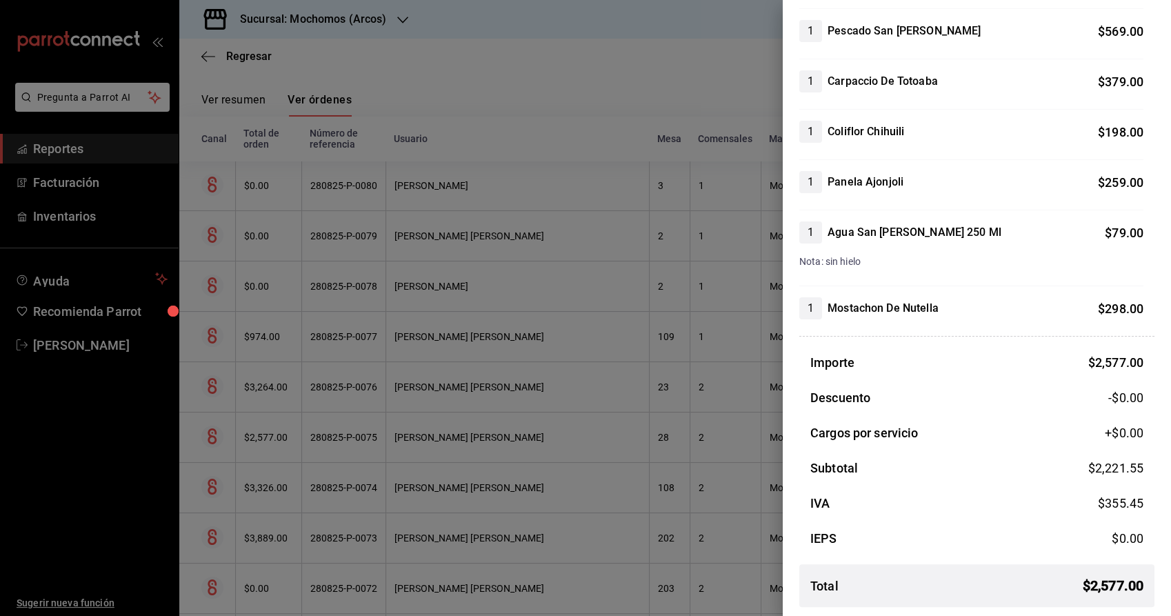
scroll to position [295, 0]
click at [724, 552] on div at bounding box center [585, 308] width 1171 height 616
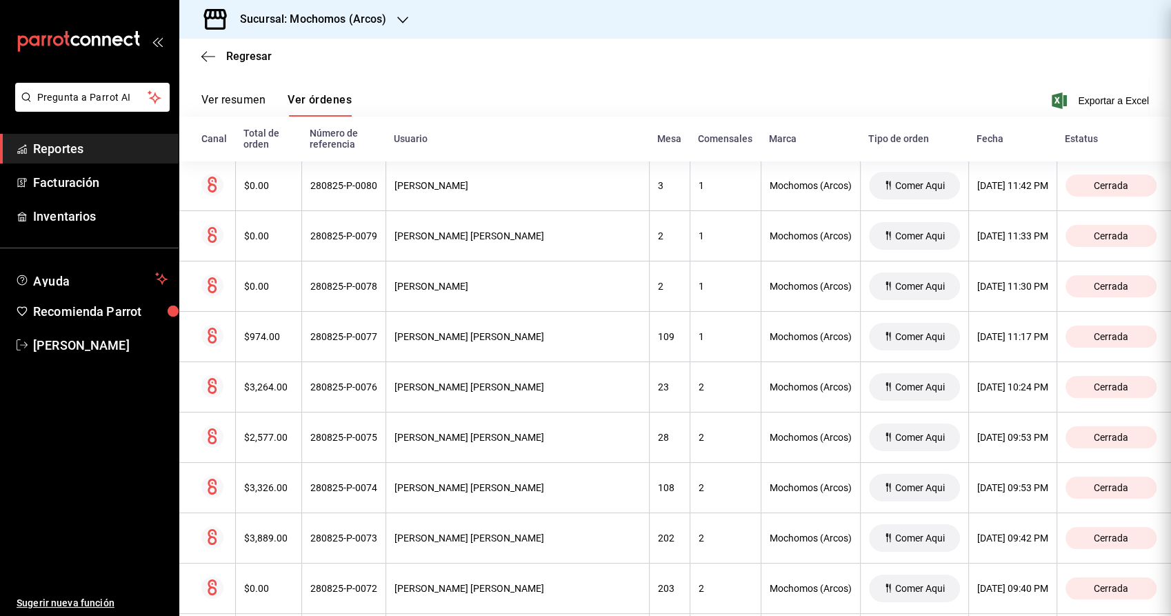
scroll to position [0, 0]
click at [1065, 108] on span "Exportar a Excel" at bounding box center [1102, 100] width 95 height 17
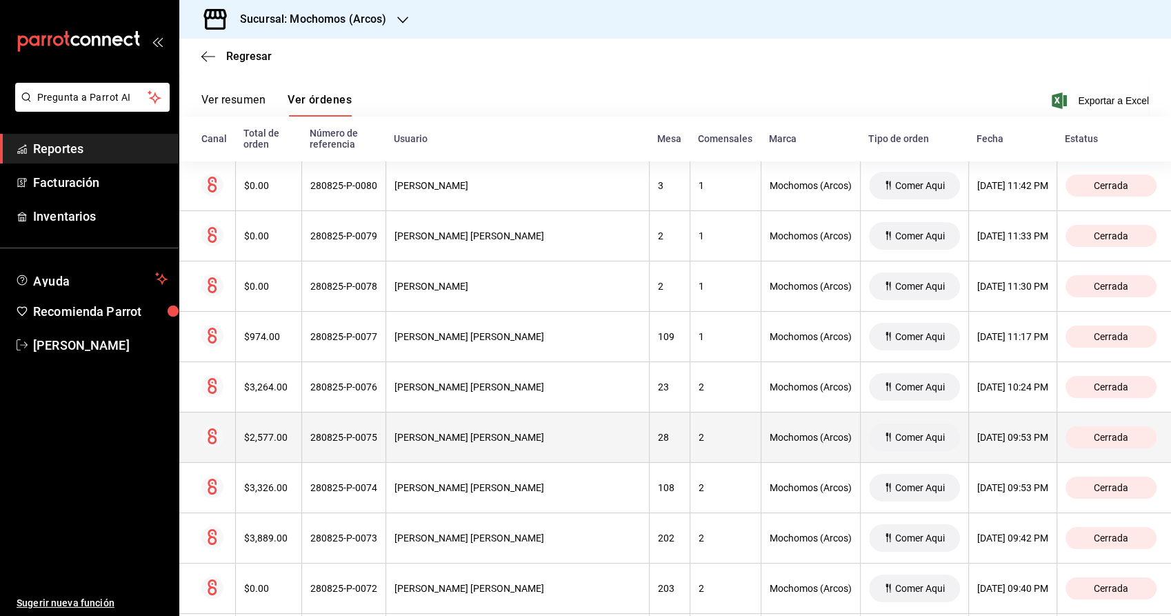
click at [301, 439] on th "$2,577.00" at bounding box center [268, 438] width 66 height 50
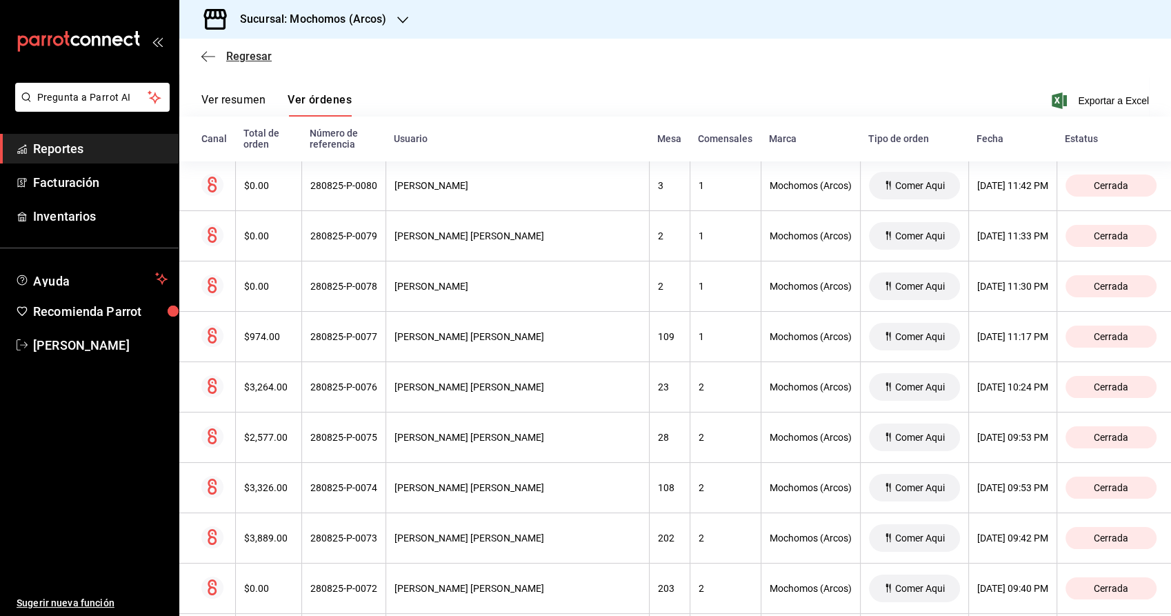
click at [259, 61] on span "Regresar" at bounding box center [249, 56] width 46 height 13
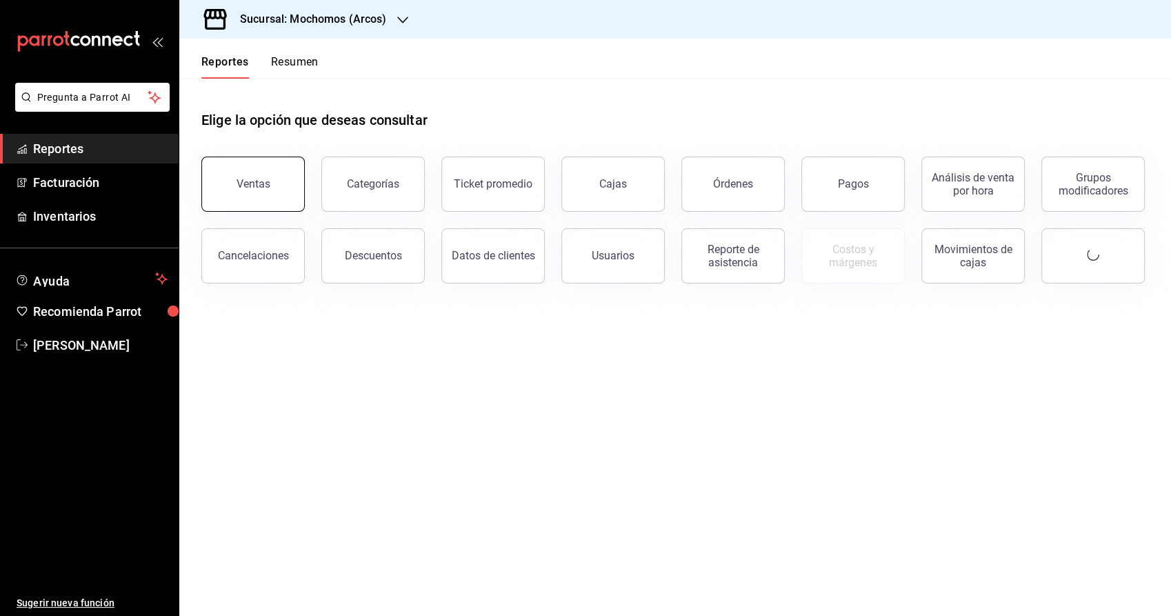
click at [244, 172] on button "Ventas" at bounding box center [252, 184] width 103 height 55
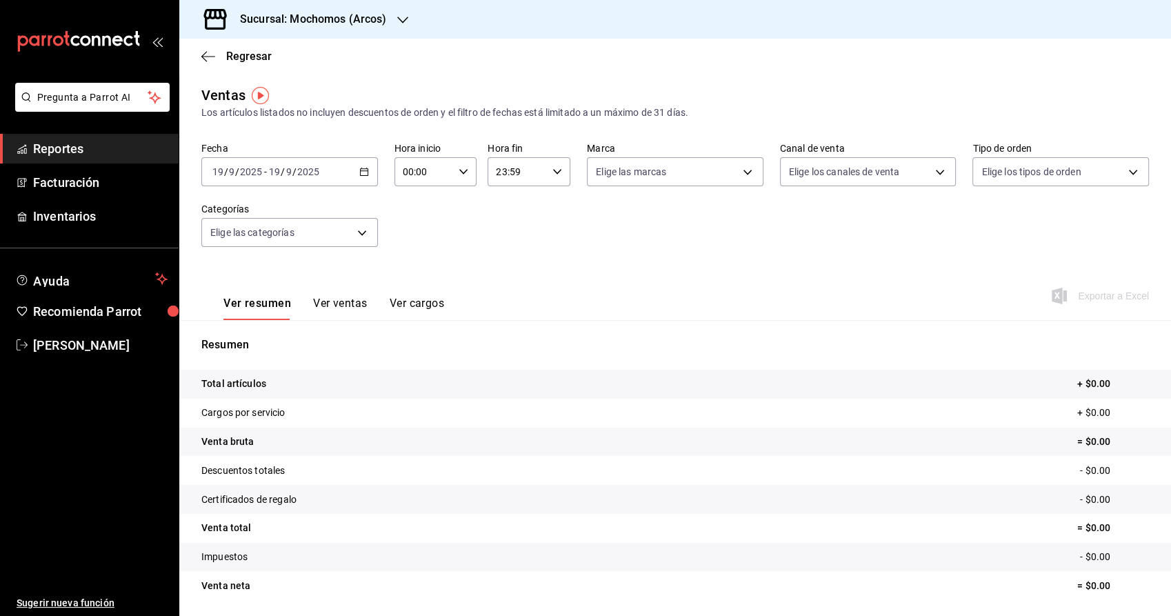
click at [359, 174] on icon "button" at bounding box center [364, 172] width 10 height 10
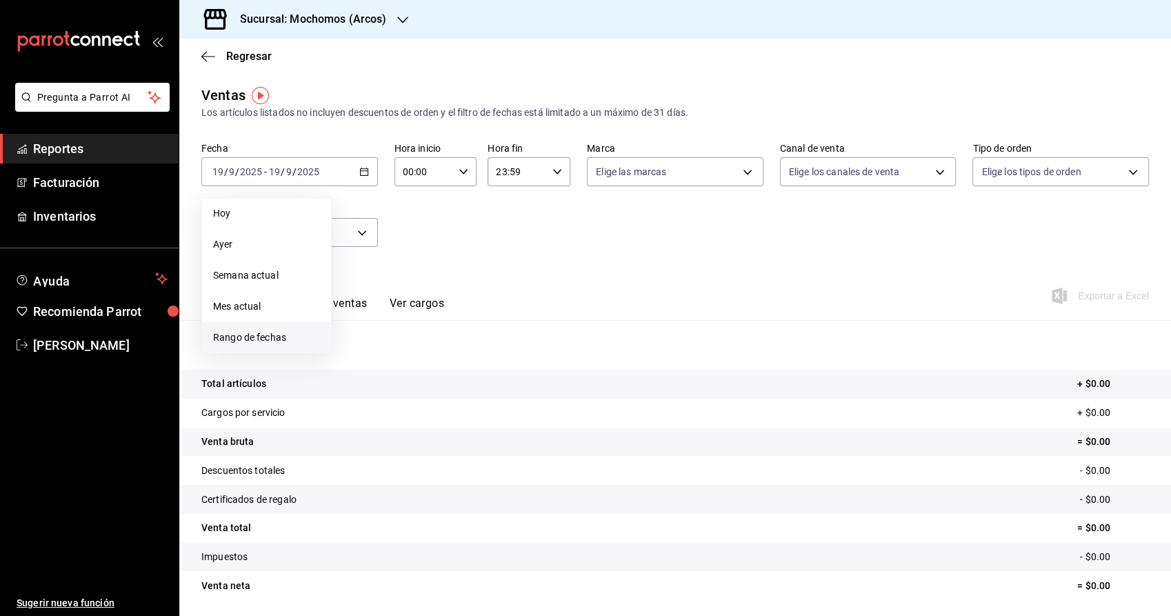
click at [239, 341] on span "Rango de fechas" at bounding box center [266, 337] width 107 height 14
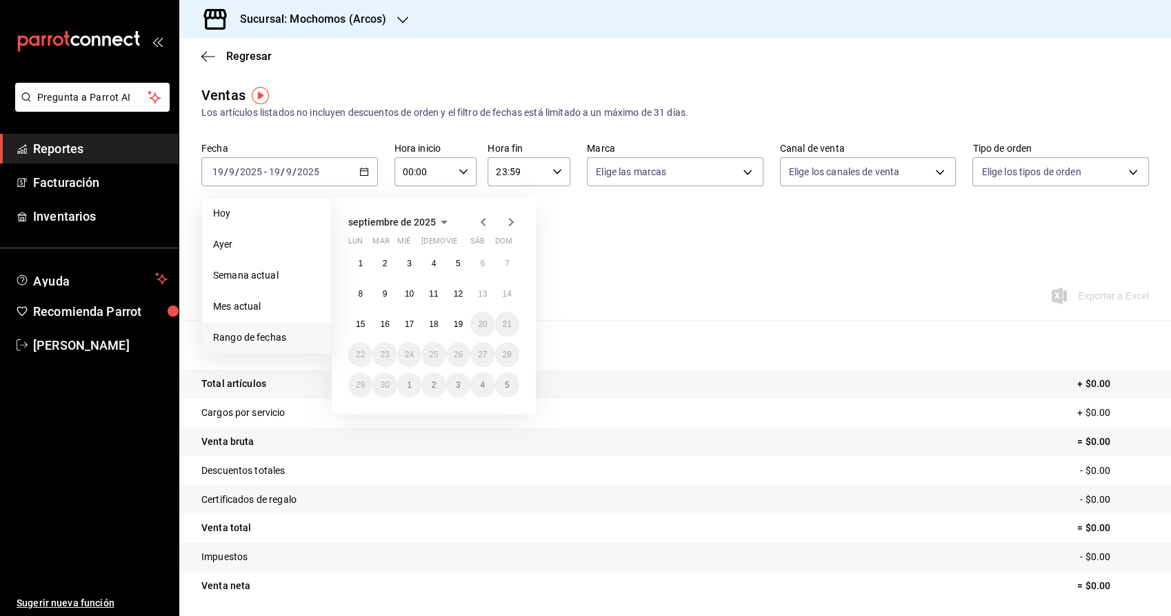
click at [484, 222] on icon "button" at bounding box center [483, 222] width 17 height 17
click at [429, 399] on div "agosto de 2025 lun mar [PERSON_NAME] vie sáb dom 28 29 30 31 1 2 3 4 5 6 7 8 9 …" at bounding box center [434, 305] width 204 height 217
click at [443, 384] on button "28" at bounding box center [434, 385] width 24 height 25
click at [436, 381] on abbr "28" at bounding box center [433, 385] width 9 height 10
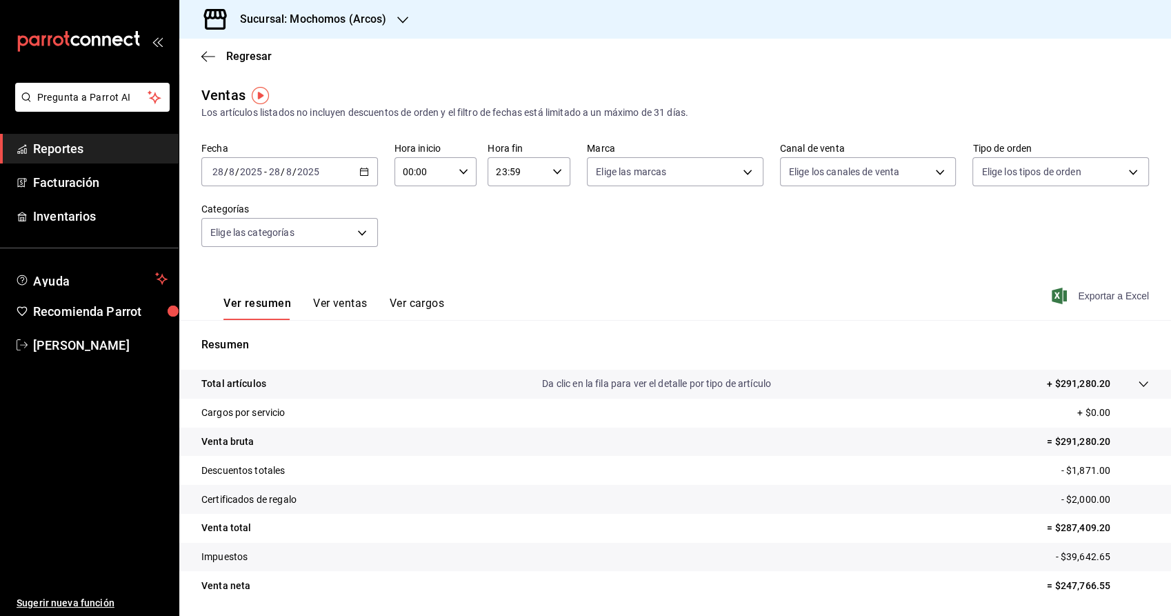
click at [1106, 295] on span "Exportar a Excel" at bounding box center [1102, 296] width 95 height 17
click at [361, 275] on div "Ver resumen Ver ventas Ver cargos Exportar a Excel" at bounding box center [675, 292] width 992 height 57
click at [237, 56] on span "Regresar" at bounding box center [249, 56] width 46 height 13
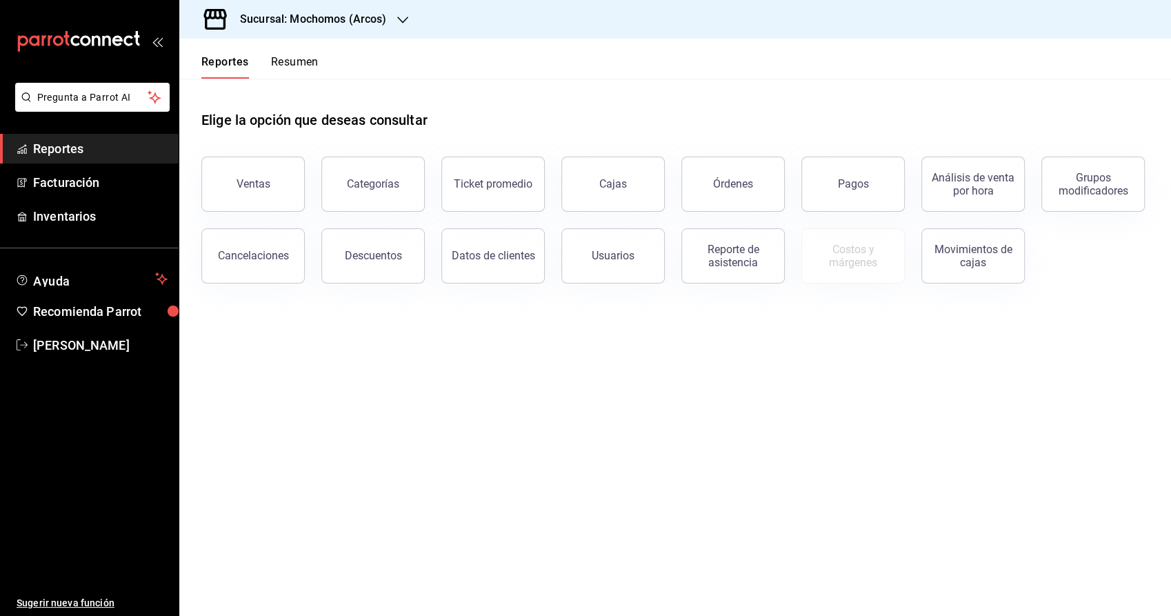
click at [885, 181] on button "Pagos" at bounding box center [853, 184] width 103 height 55
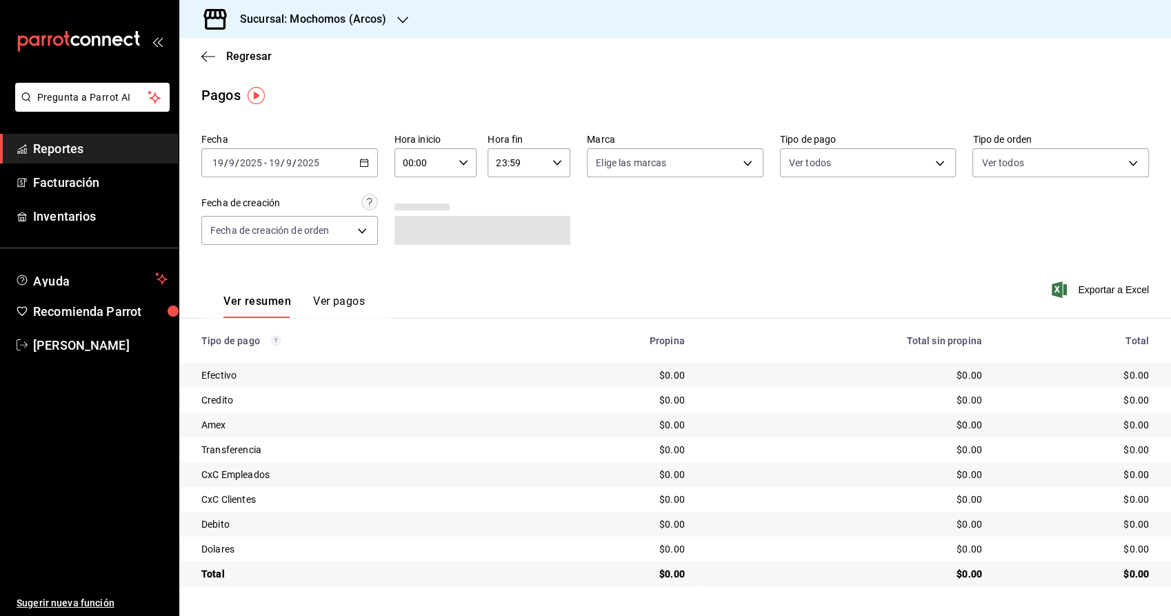
click at [362, 163] on icon "button" at bounding box center [364, 163] width 10 height 10
click at [279, 359] on span "Rango de fechas" at bounding box center [266, 360] width 107 height 14
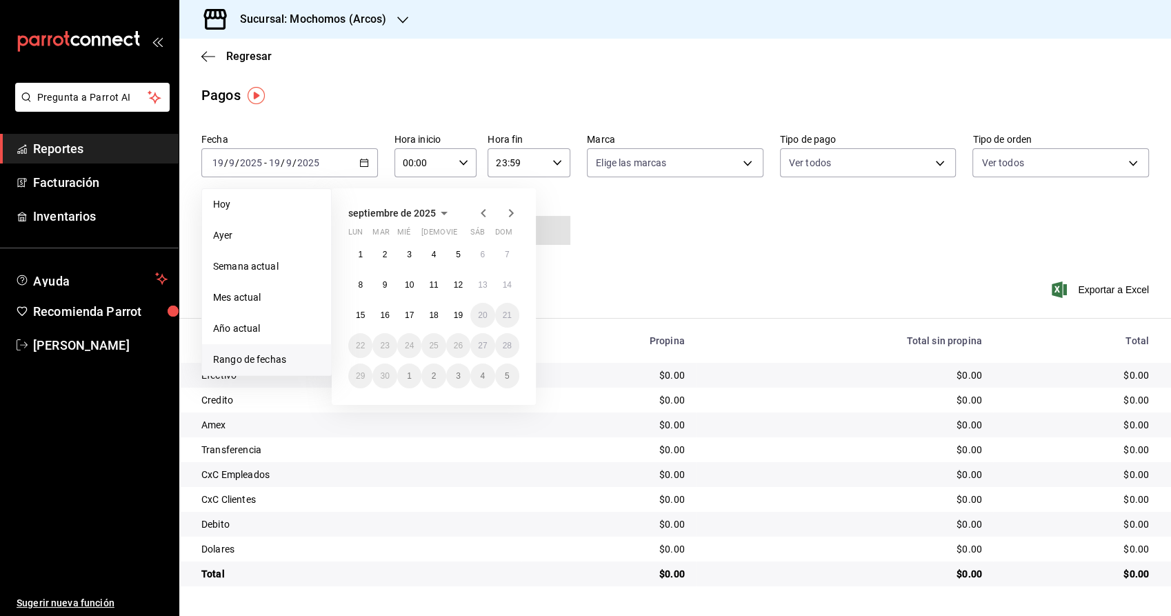
click at [479, 213] on icon "button" at bounding box center [483, 213] width 17 height 17
click at [422, 373] on button "28" at bounding box center [434, 376] width 24 height 25
click at [431, 376] on abbr "28" at bounding box center [433, 376] width 9 height 10
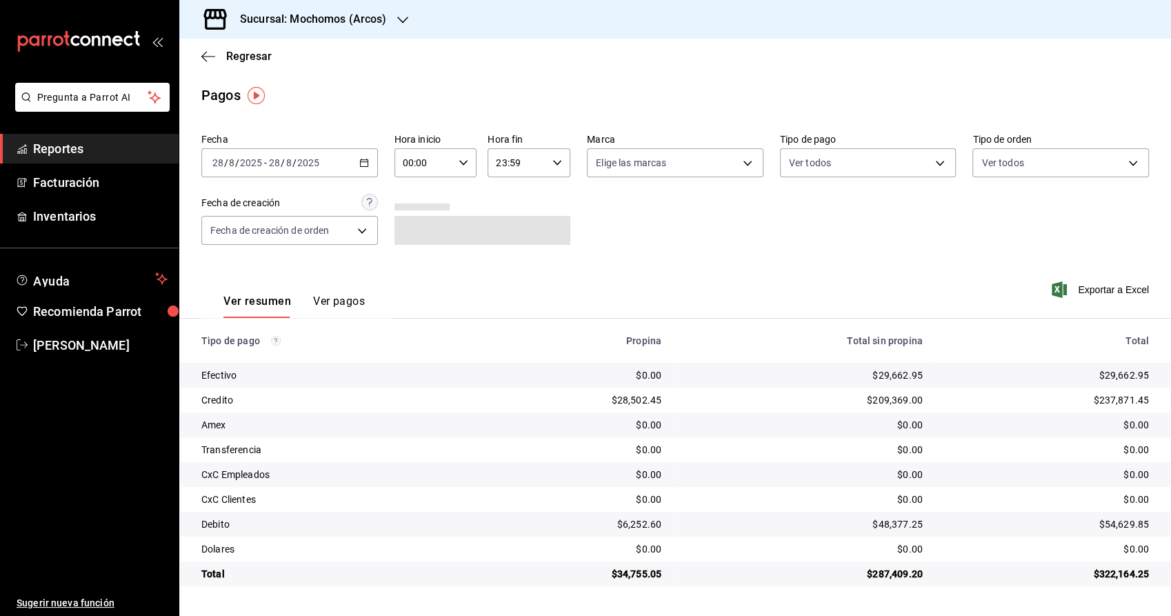
click at [313, 308] on button "Ver pagos" at bounding box center [339, 306] width 52 height 23
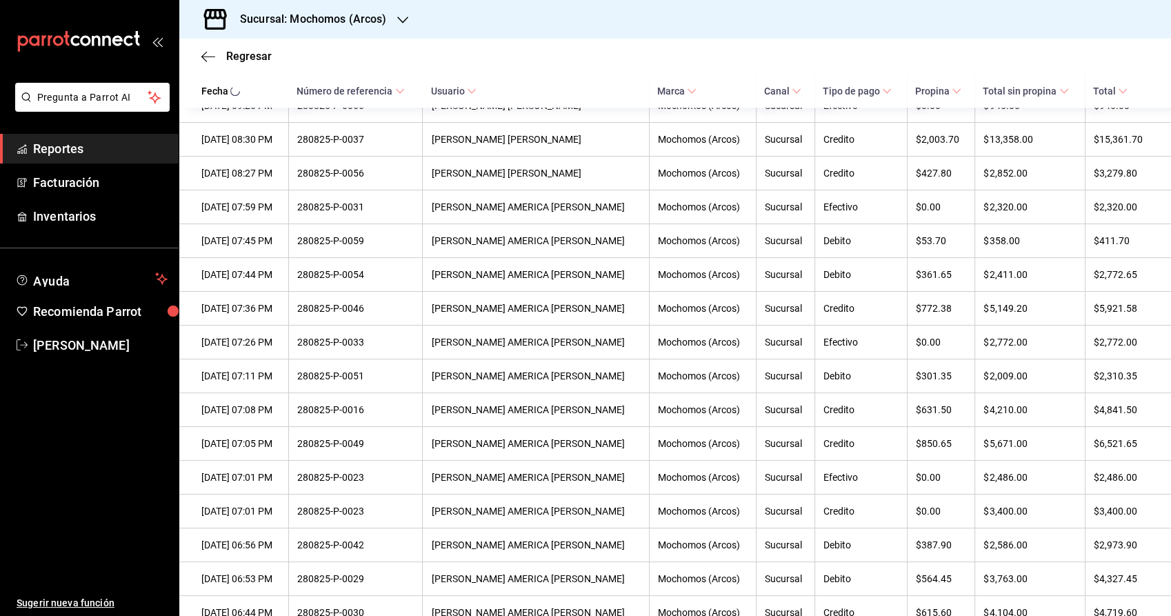
scroll to position [1053, 0]
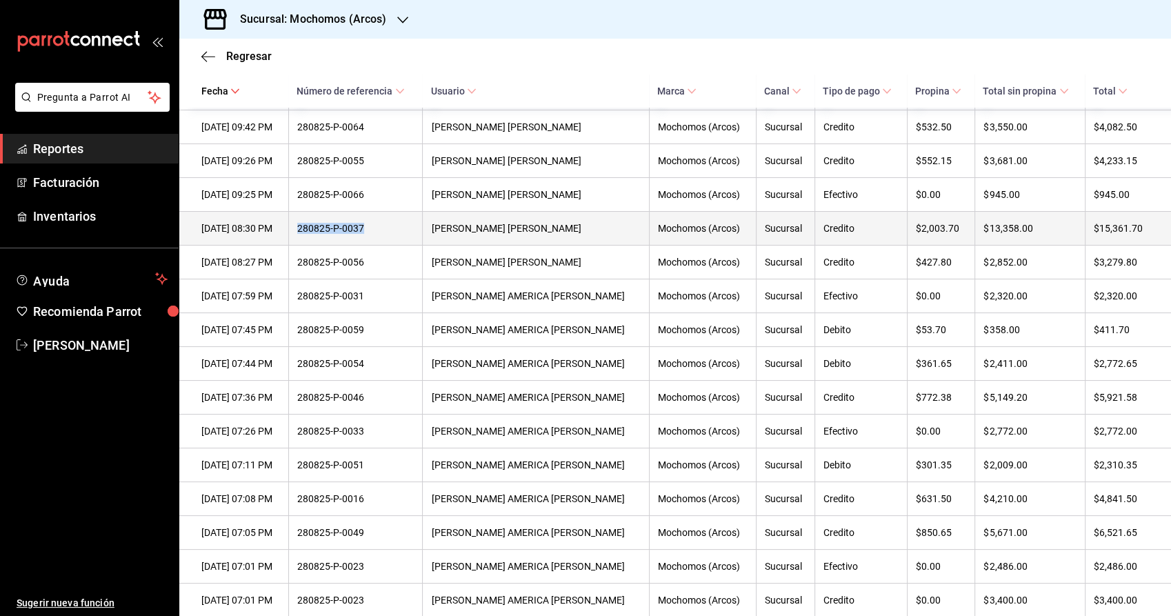
drag, startPoint x: 386, startPoint y: 252, endPoint x: 333, endPoint y: 236, distance: 55.0
click at [316, 232] on th "280825-P-0037" at bounding box center [355, 229] width 134 height 34
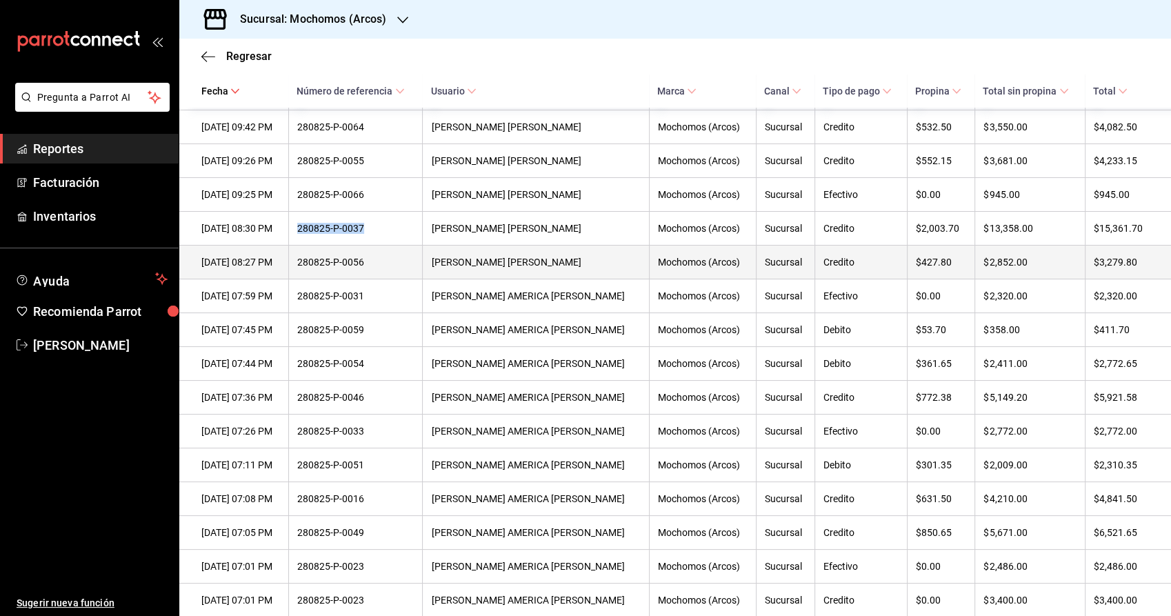
copy div "280825-P-0037"
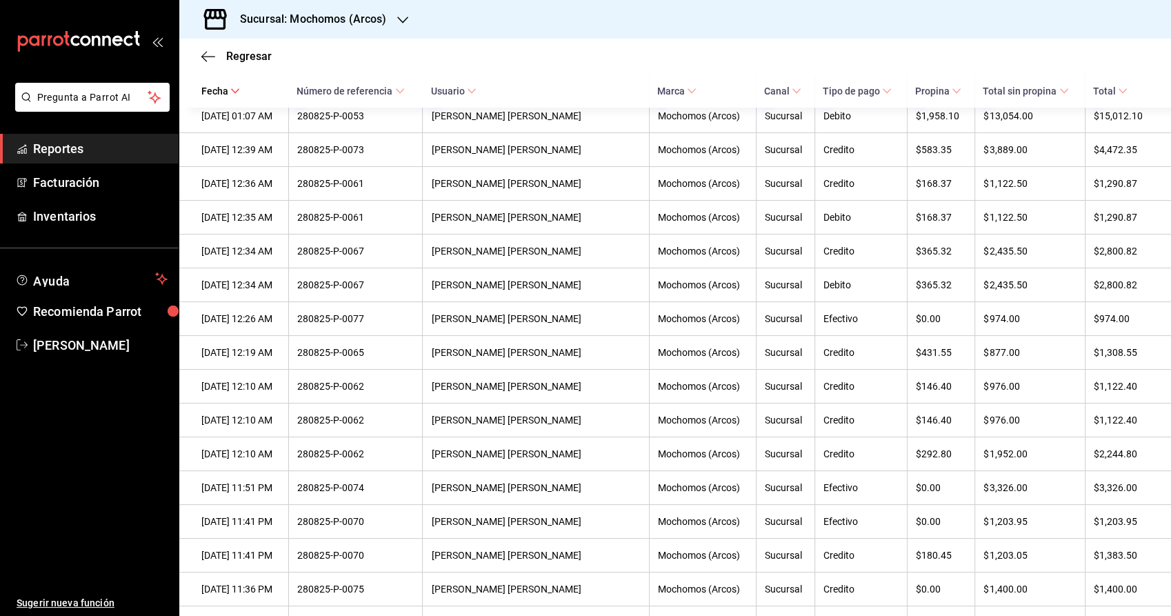
scroll to position [0, 0]
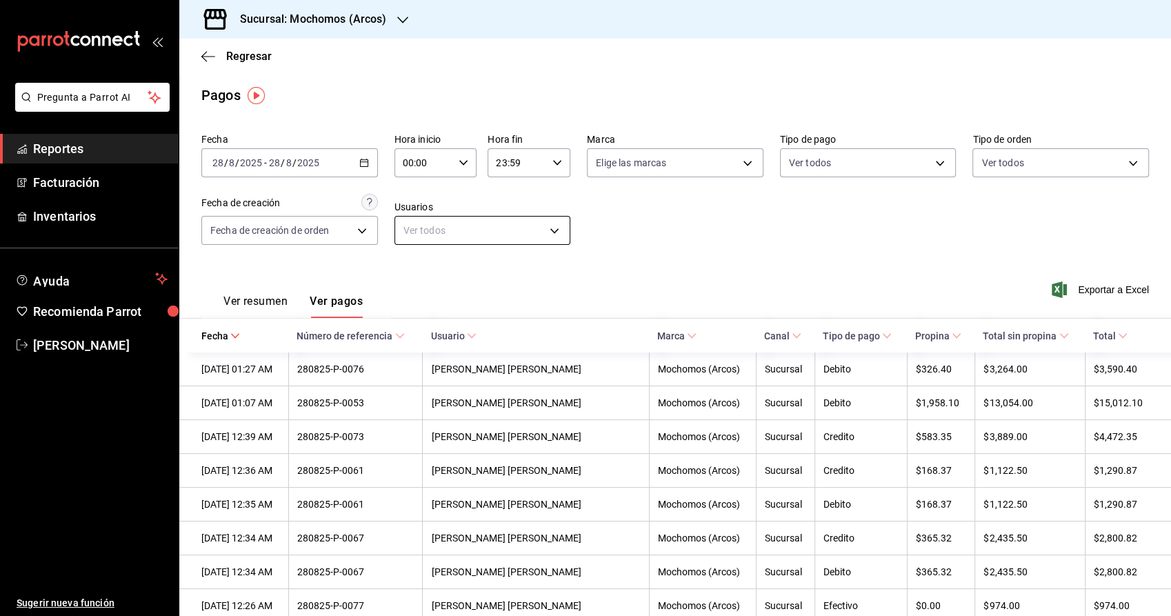
click at [424, 234] on body "Pregunta a Parrot AI Reportes Facturación Inventarios Ayuda Recomienda Parrot […" at bounding box center [585, 308] width 1171 height 616
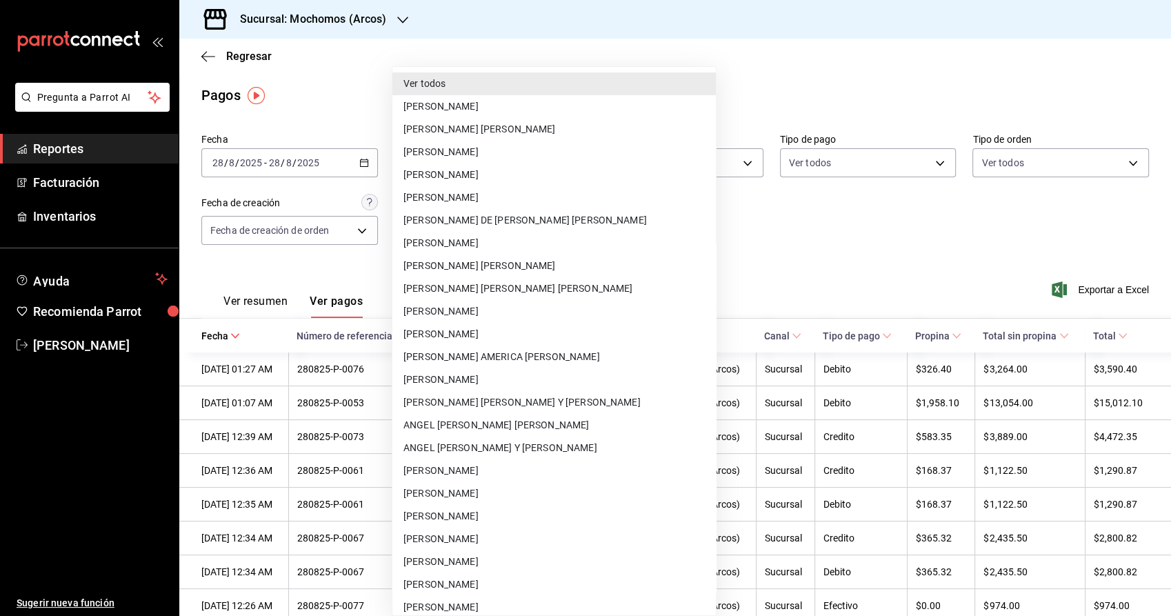
click at [850, 246] on div at bounding box center [585, 308] width 1171 height 616
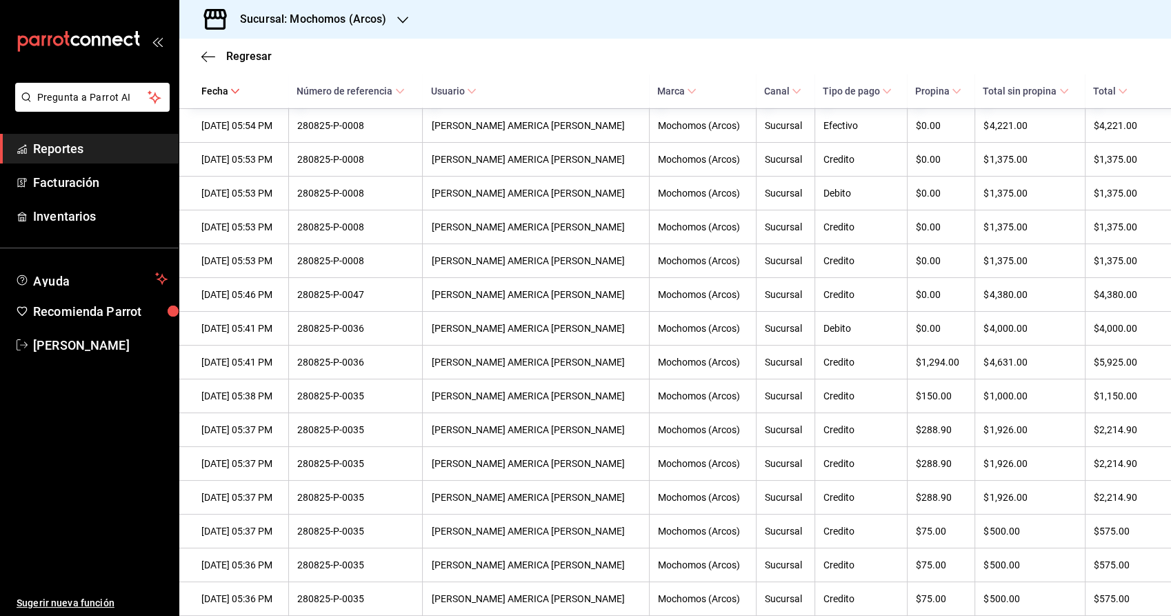
scroll to position [2049, 0]
